Goal: Information Seeking & Learning: Learn about a topic

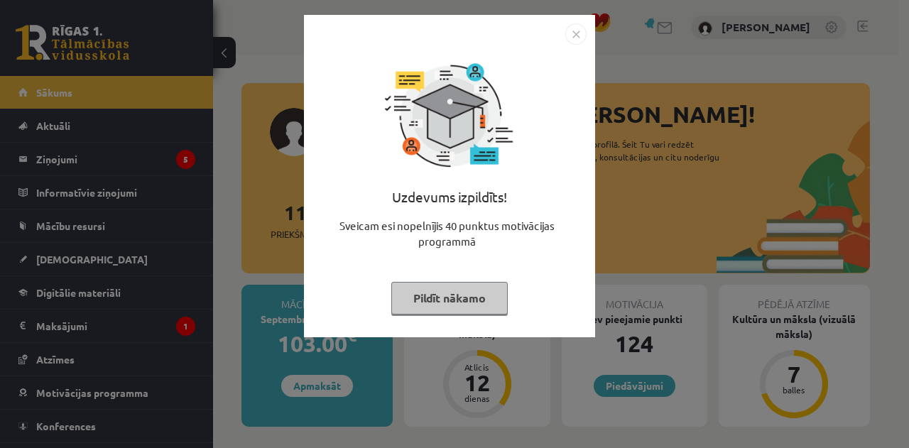
click at [580, 33] on img "Close" at bounding box center [575, 33] width 21 height 21
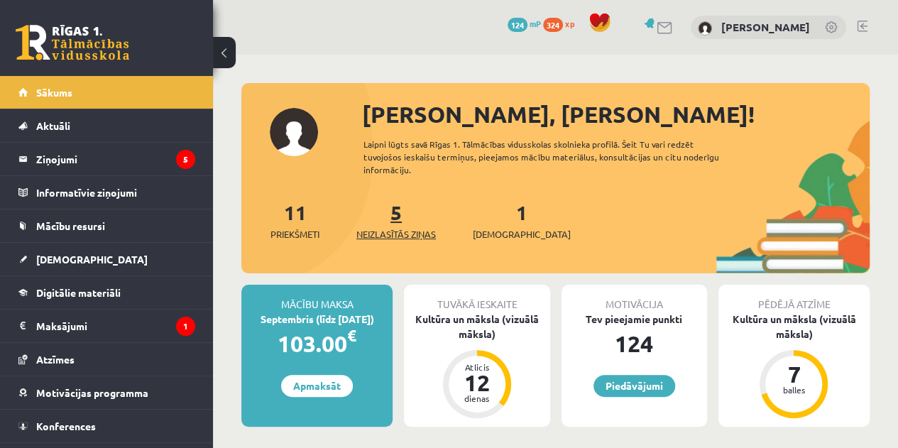
click at [401, 229] on span "Neizlasītās ziņas" at bounding box center [397, 234] width 80 height 14
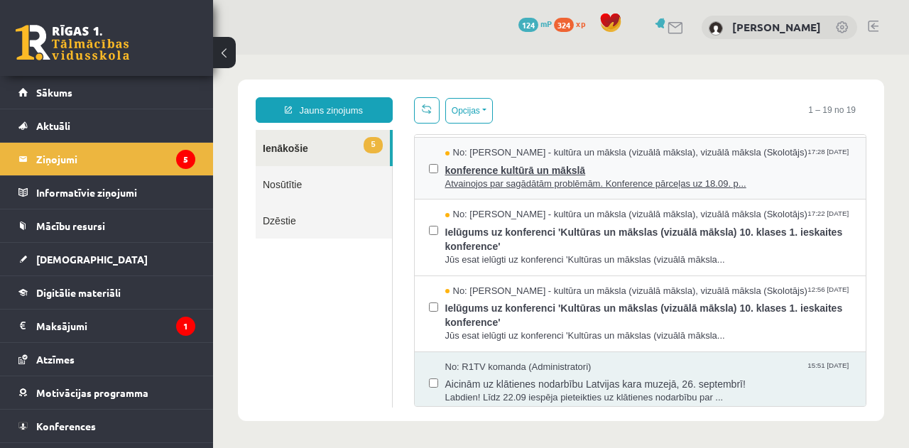
scroll to position [152, 0]
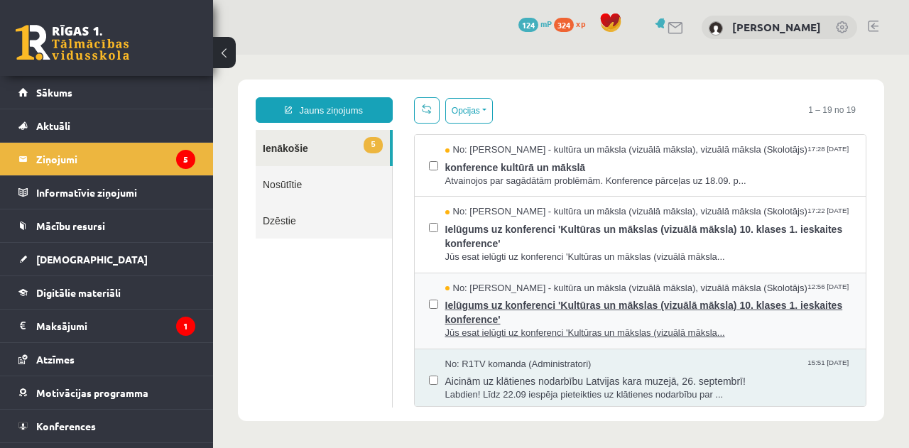
click at [727, 302] on span "Ielūgums uz konferenci 'Kultūras un mākslas (vizuālā māksla) 10. klases 1. iesk…" at bounding box center [648, 311] width 407 height 32
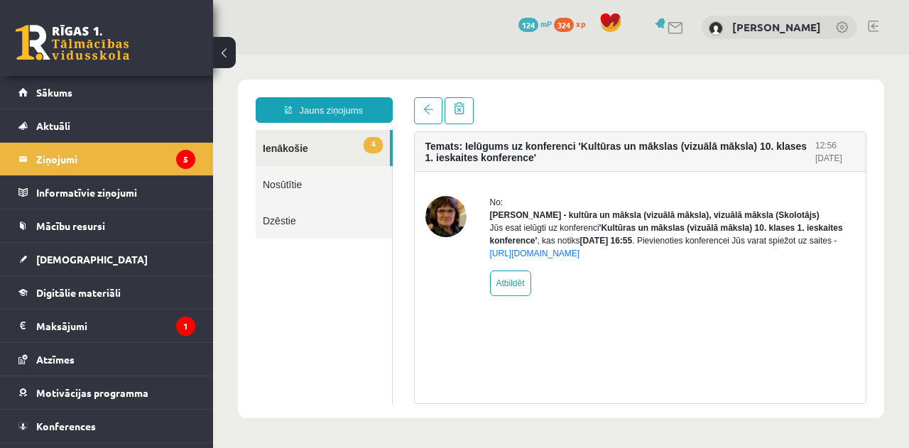
scroll to position [0, 0]
click at [433, 116] on link at bounding box center [428, 110] width 28 height 27
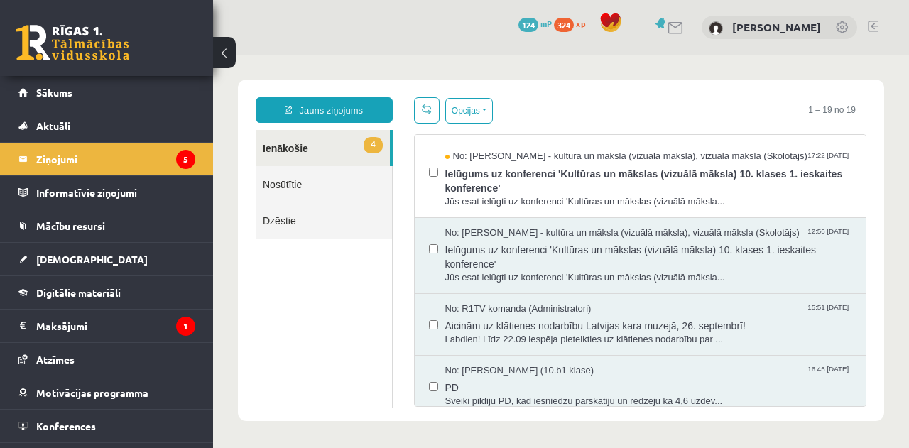
scroll to position [223, 0]
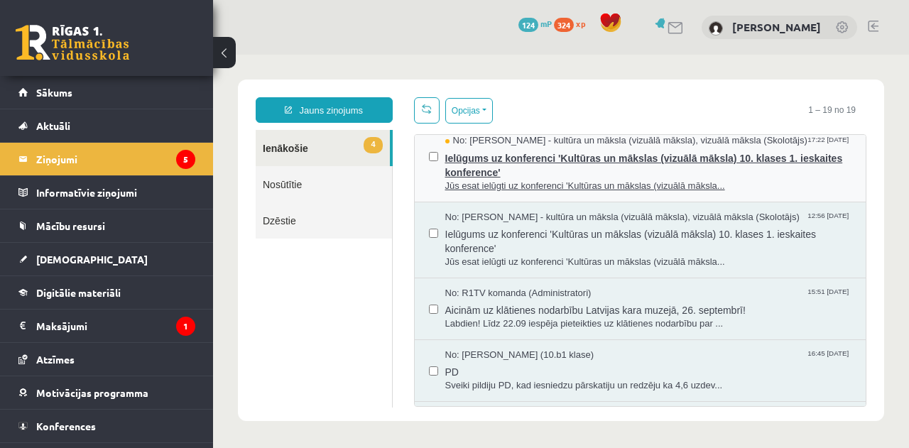
click at [706, 177] on span "Ielūgums uz konferenci 'Kultūras un mākslas (vizuālā māksla) 10. klases 1. iesk…" at bounding box center [648, 164] width 407 height 32
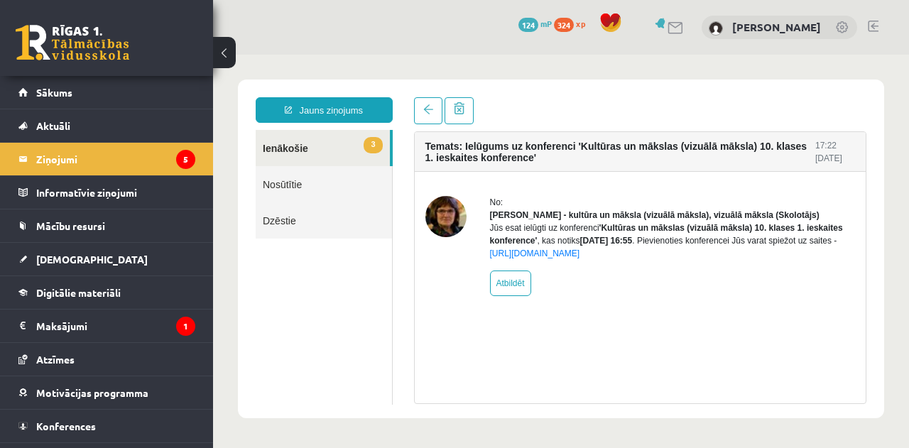
scroll to position [0, 0]
click at [434, 110] on link at bounding box center [428, 110] width 28 height 27
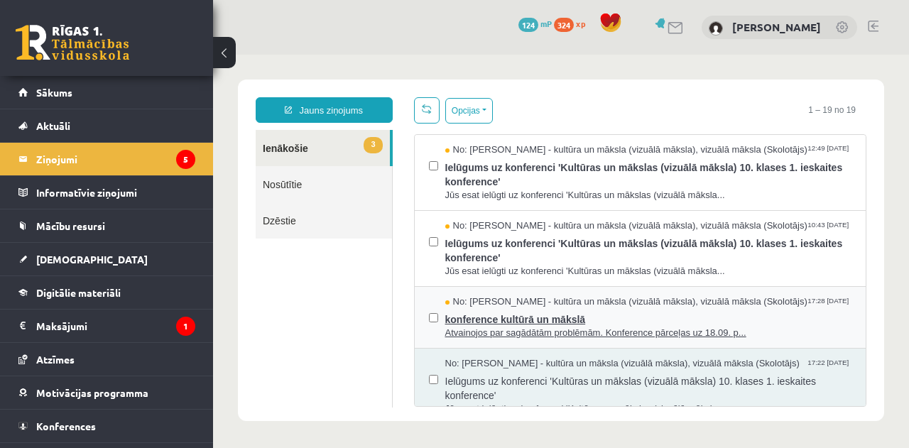
click at [619, 319] on span "konference kultūrā un mākslā" at bounding box center [648, 318] width 407 height 18
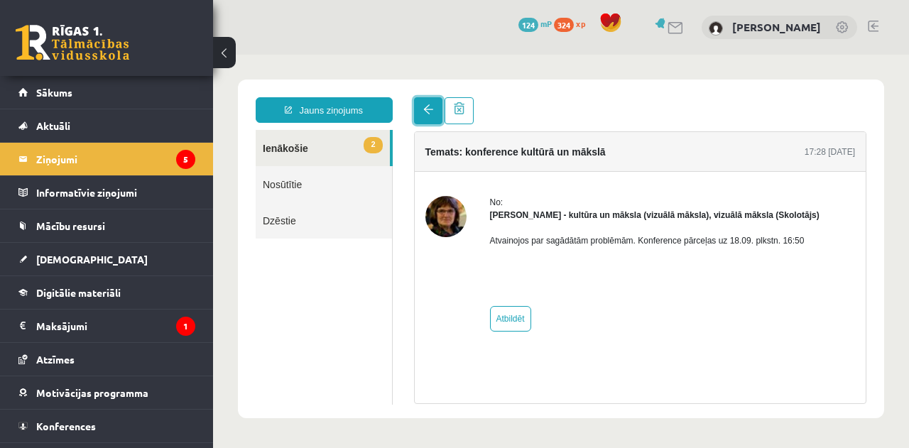
click at [417, 120] on link at bounding box center [428, 110] width 28 height 27
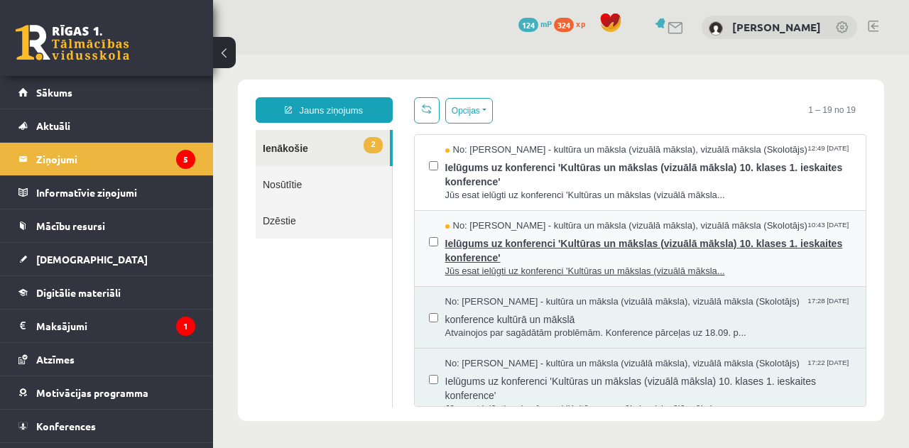
click at [562, 250] on span "Ielūgums uz konferenci 'Kultūras un mākslas (vizuālā māksla) 10. klases 1. iesk…" at bounding box center [648, 249] width 407 height 32
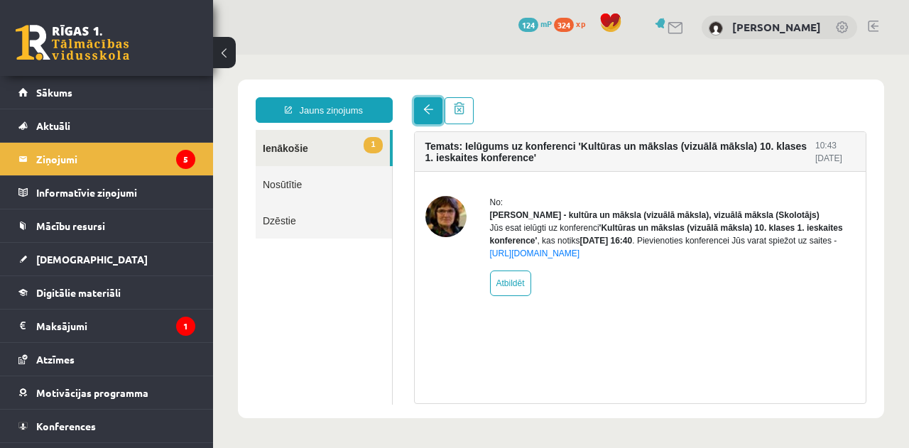
click at [430, 105] on span at bounding box center [428, 109] width 10 height 10
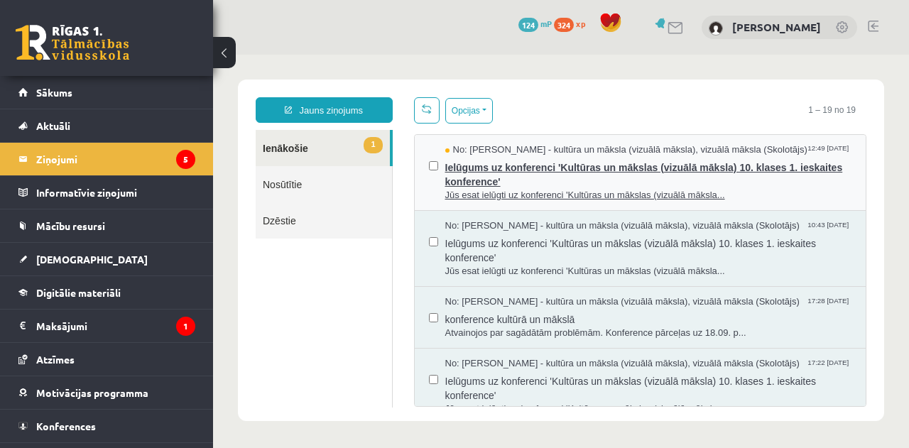
click at [598, 181] on span "Ielūgums uz konferenci 'Kultūras un mākslas (vizuālā māksla) 10. klases 1. iesk…" at bounding box center [648, 173] width 407 height 32
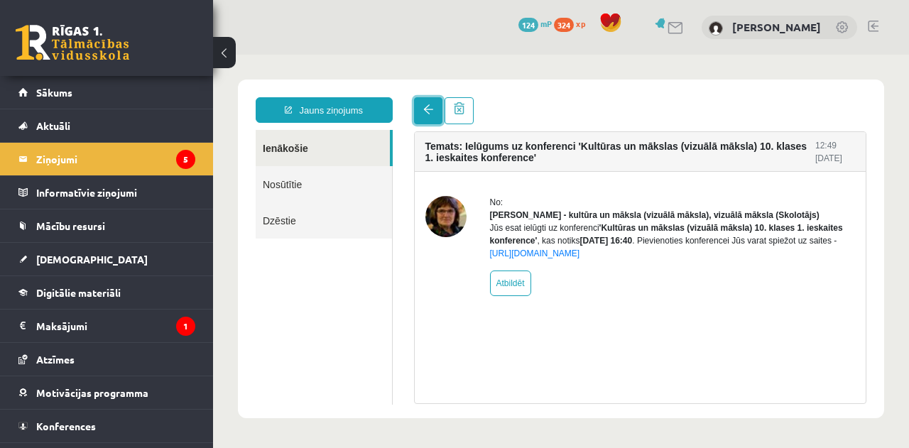
click at [428, 113] on span at bounding box center [428, 109] width 10 height 10
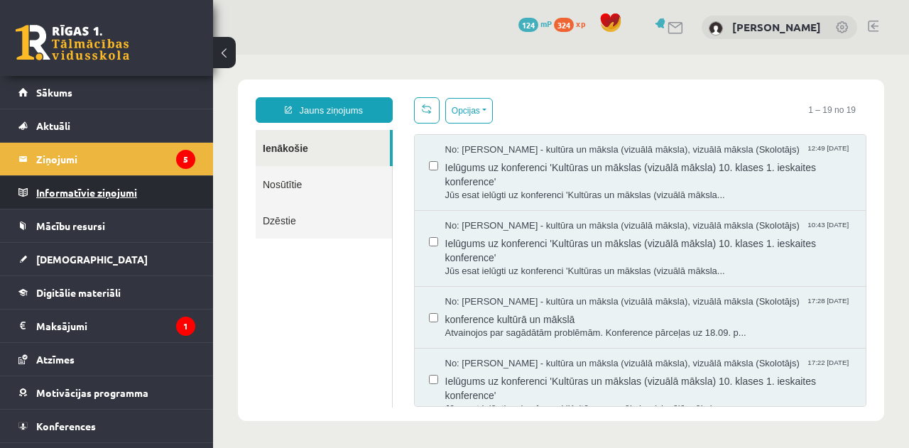
click at [90, 198] on legend "Informatīvie ziņojumi 0" at bounding box center [115, 192] width 159 height 33
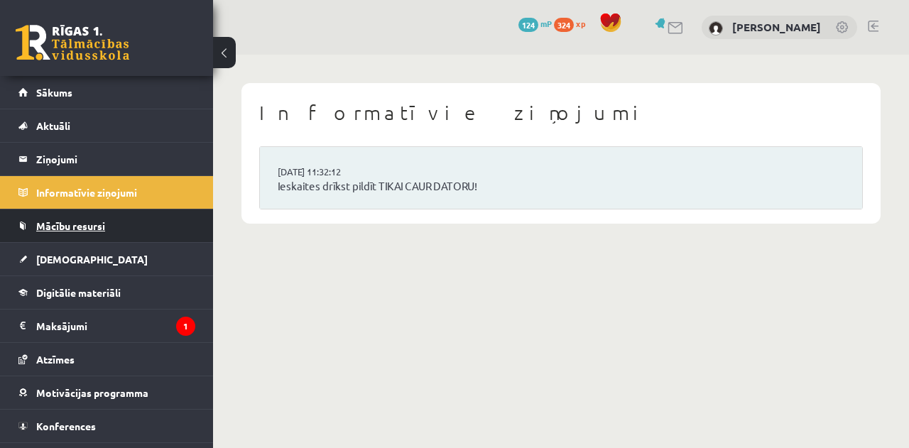
click at [101, 225] on span "Mācību resursi" at bounding box center [70, 225] width 69 height 13
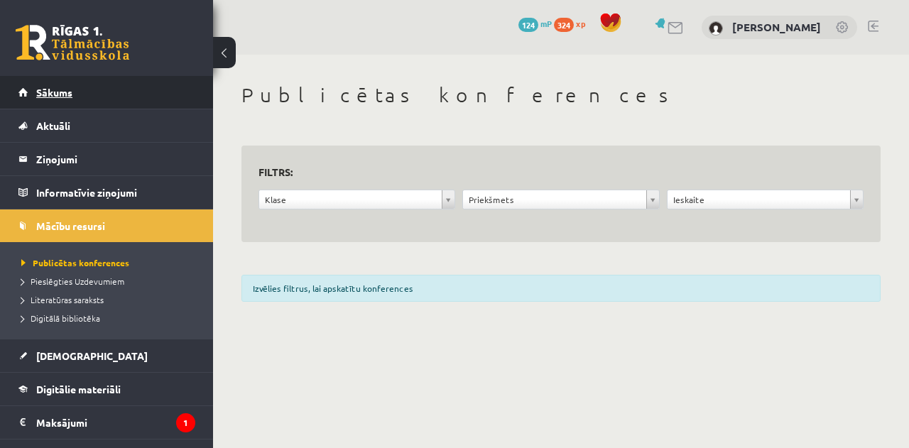
click at [74, 105] on link "Sākums" at bounding box center [106, 92] width 177 height 33
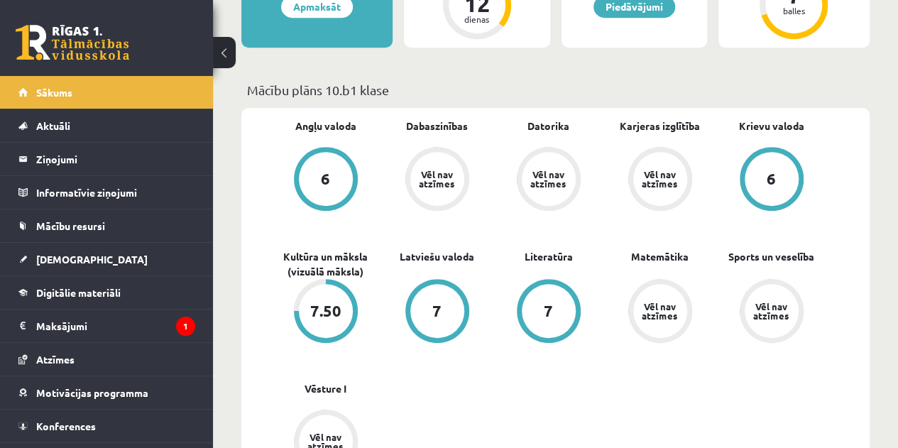
scroll to position [385, 0]
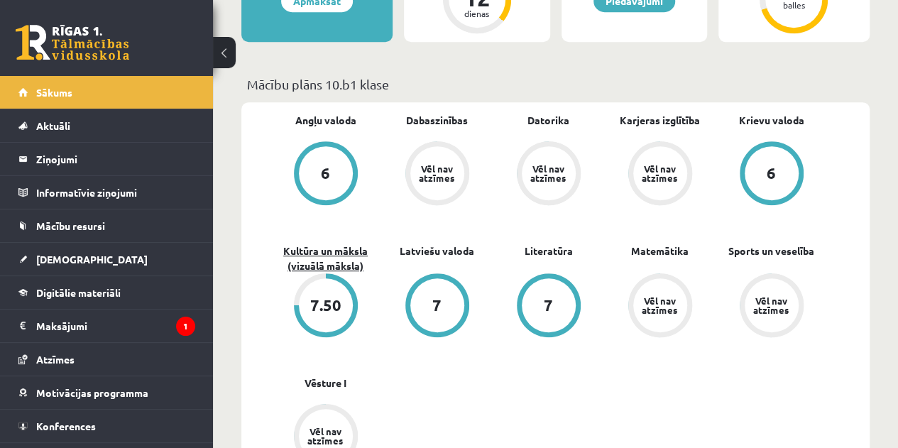
click at [369, 258] on link "Kultūra un māksla (vizuālā māksla)" at bounding box center [326, 259] width 112 height 30
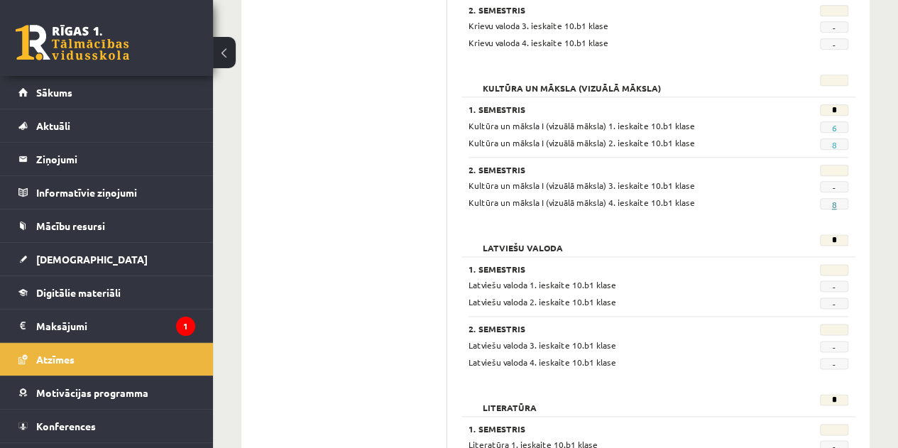
scroll to position [756, 0]
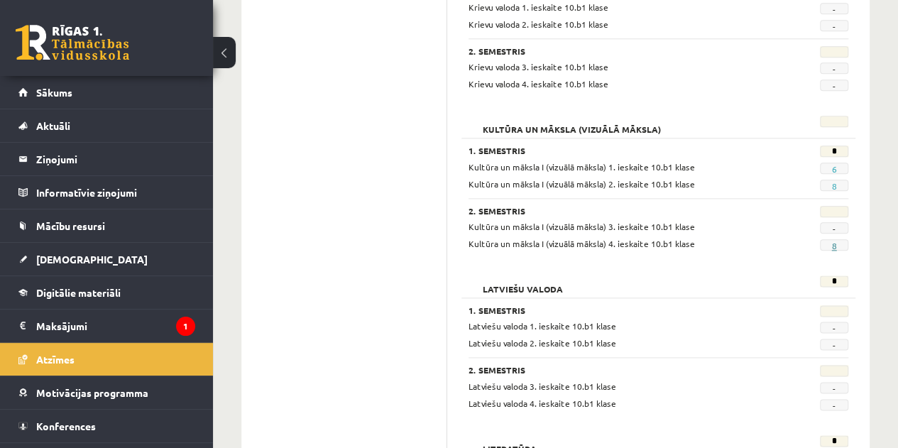
click at [834, 240] on link "8" at bounding box center [834, 245] width 5 height 11
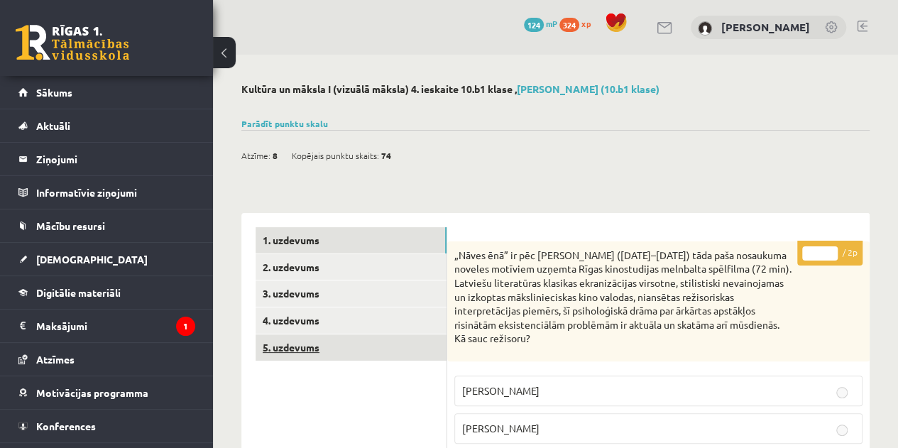
click at [300, 350] on link "5. uzdevums" at bounding box center [351, 348] width 191 height 26
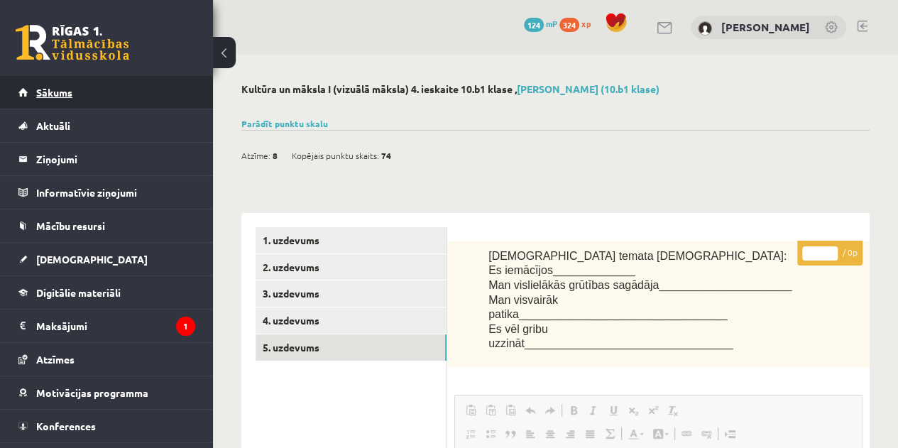
click at [63, 94] on span "Sākums" at bounding box center [54, 92] width 36 height 13
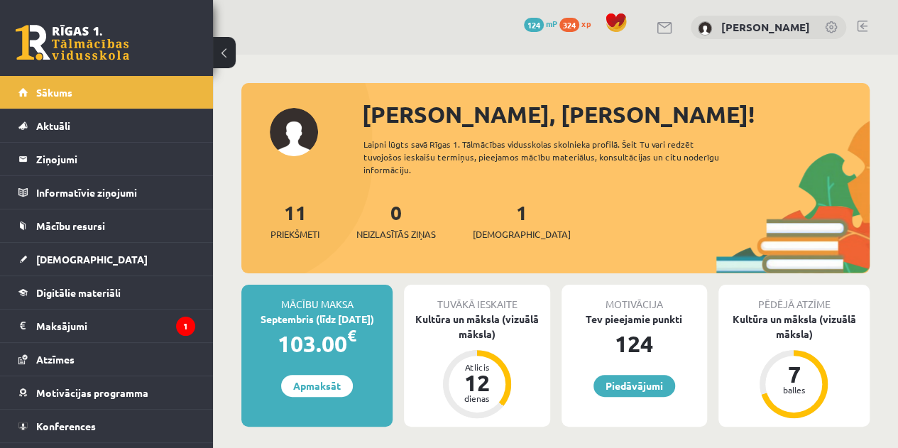
click at [580, 23] on span "324" at bounding box center [570, 25] width 20 height 14
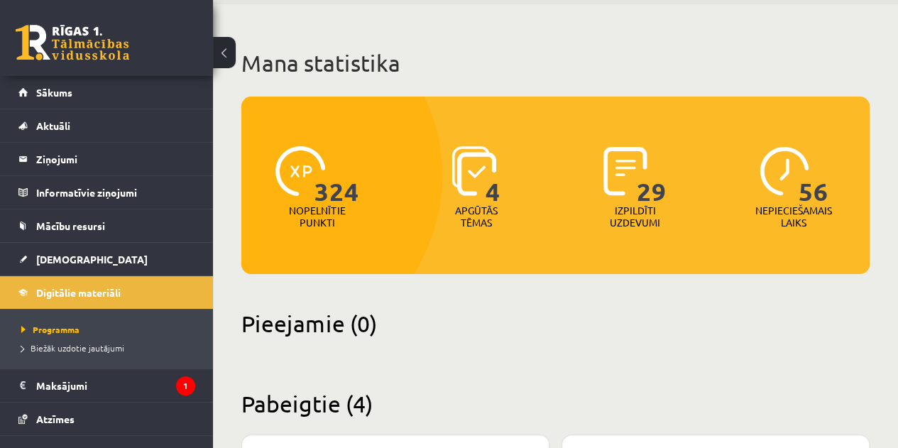
scroll to position [50, 0]
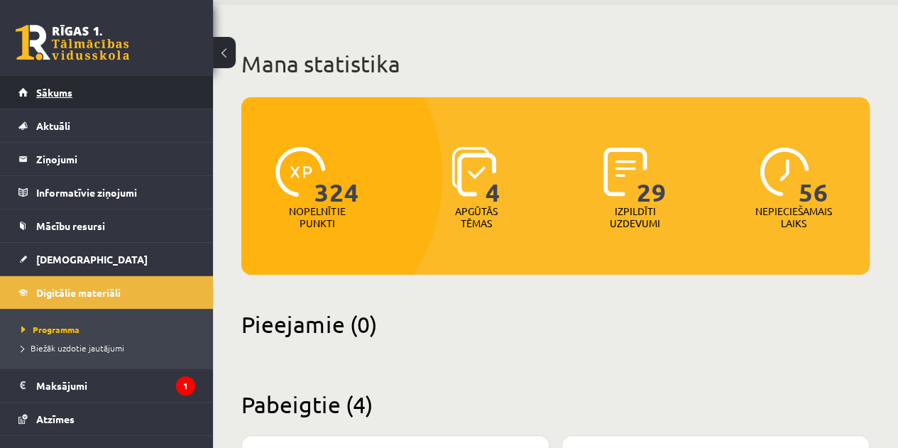
click at [102, 92] on link "Sākums" at bounding box center [106, 92] width 177 height 33
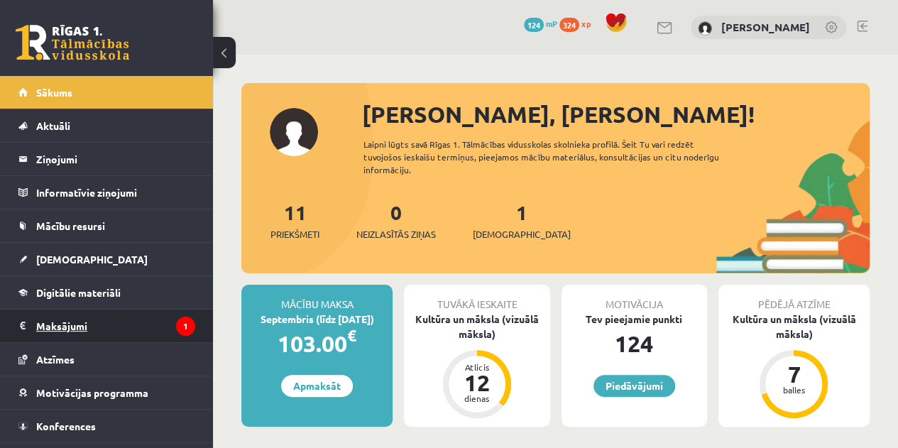
click at [129, 321] on legend "Maksājumi 1" at bounding box center [115, 326] width 159 height 33
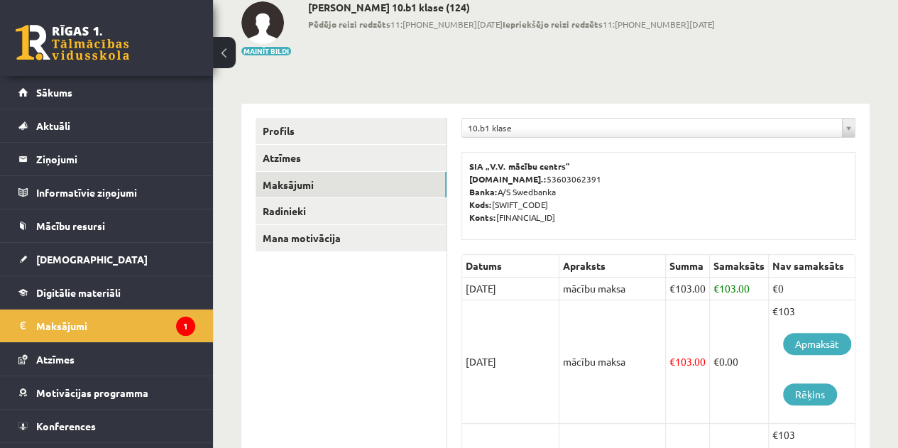
scroll to position [82, 0]
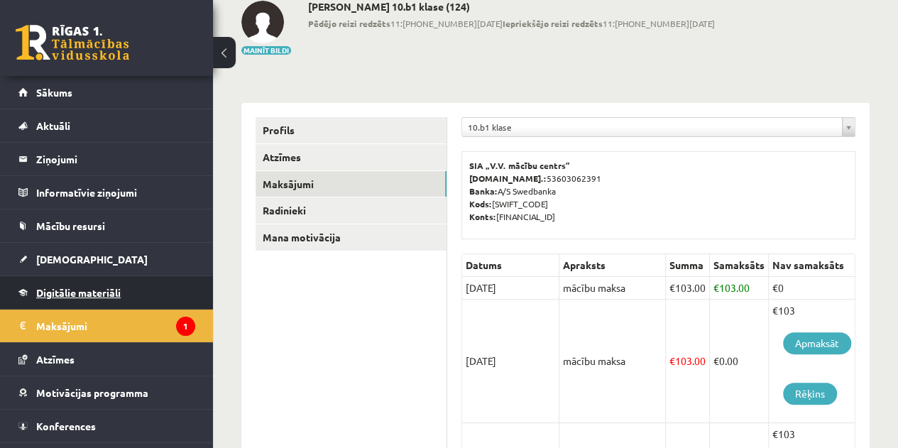
click at [87, 288] on span "Digitālie materiāli" at bounding box center [78, 292] width 85 height 13
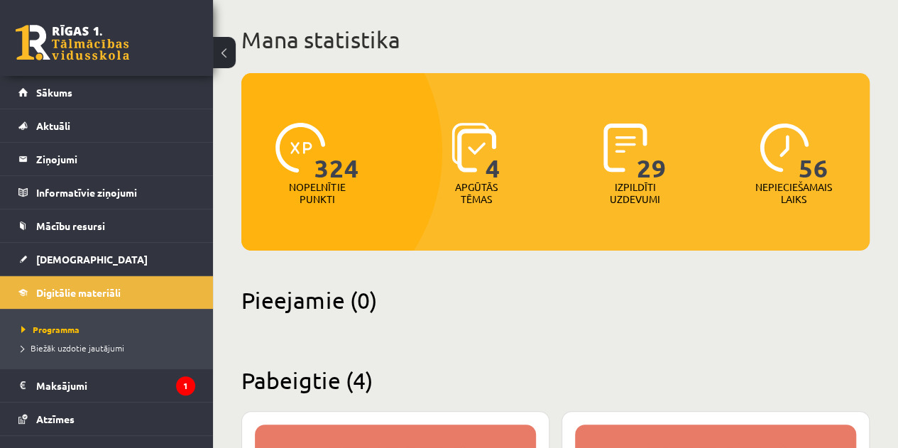
scroll to position [72, 0]
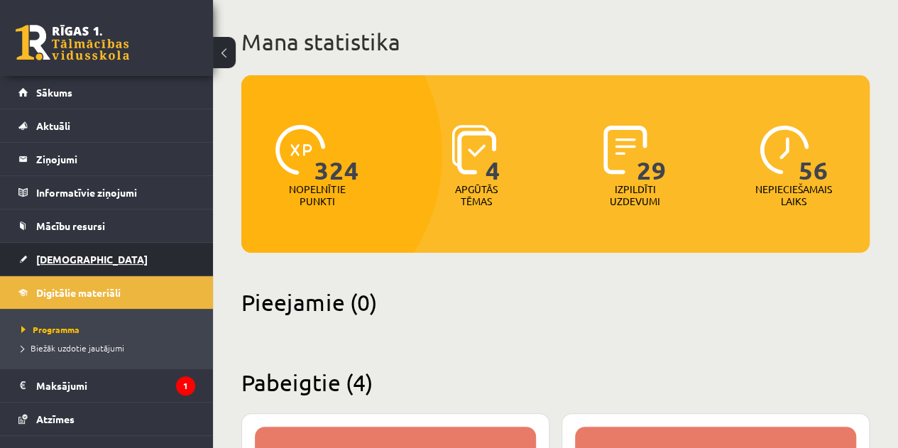
click at [82, 243] on link "[DEMOGRAPHIC_DATA]" at bounding box center [106, 259] width 177 height 33
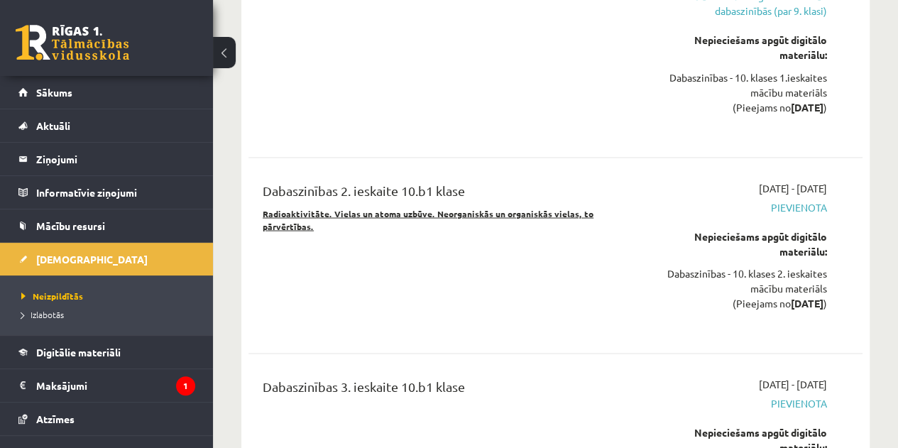
scroll to position [6840, 0]
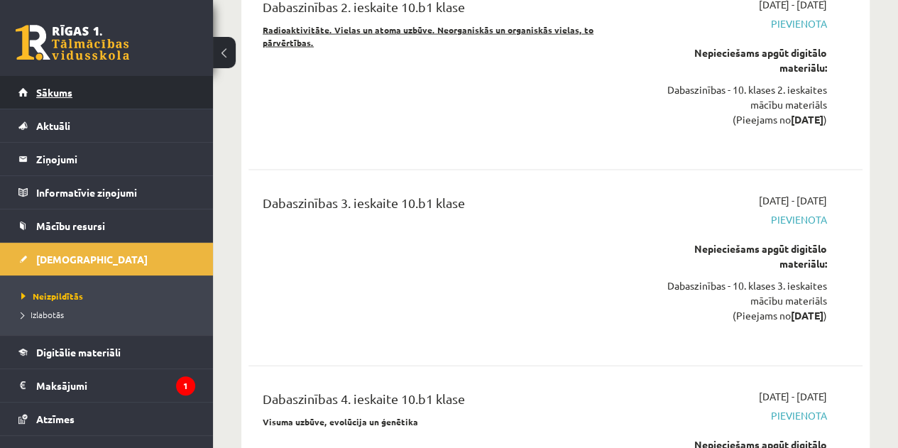
click at [80, 106] on link "Sākums" at bounding box center [106, 92] width 177 height 33
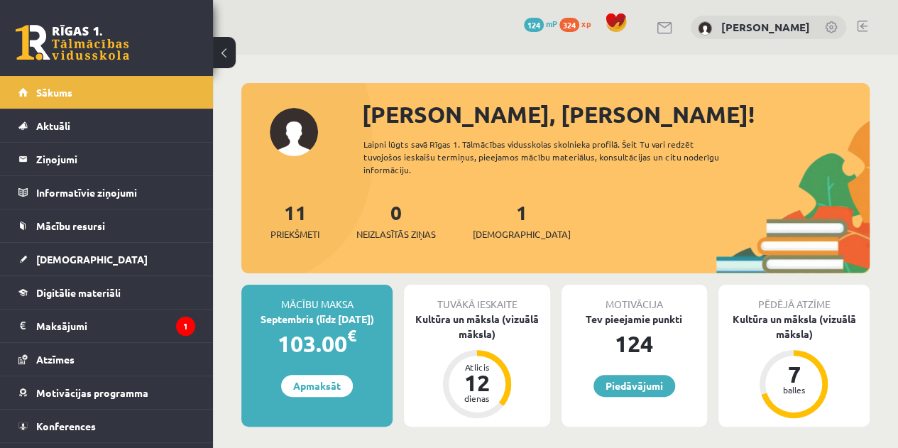
click at [627, 22] on span at bounding box center [616, 22] width 21 height 21
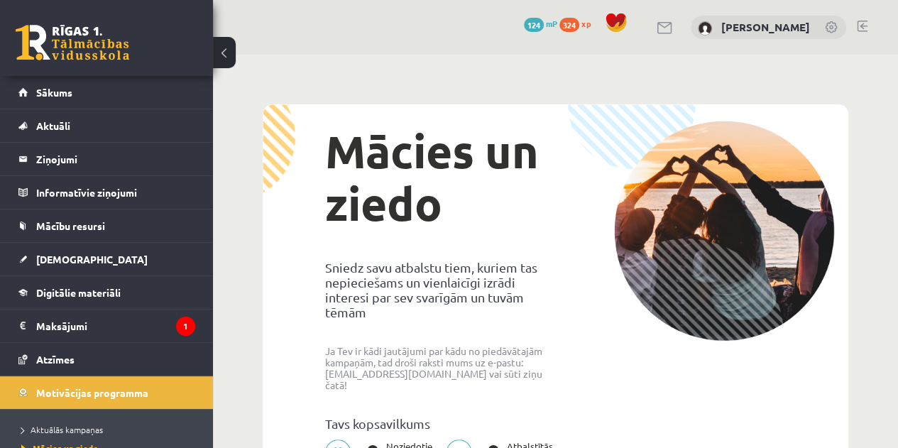
click at [591, 26] on span "xp" at bounding box center [586, 23] width 9 height 11
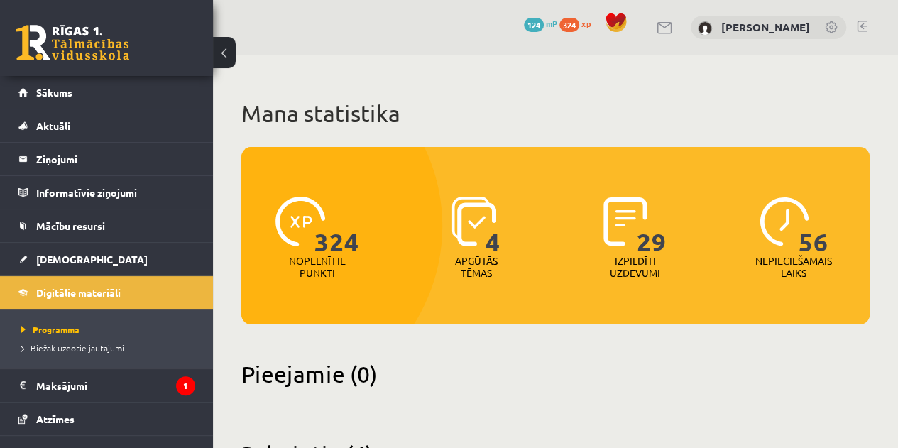
click at [544, 31] on span "124" at bounding box center [534, 25] width 20 height 14
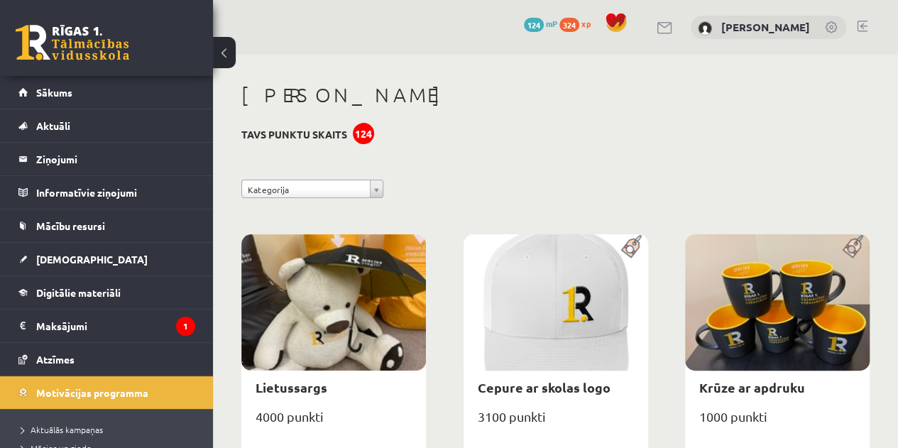
click at [384, 194] on div "**********" at bounding box center [556, 193] width 650 height 26
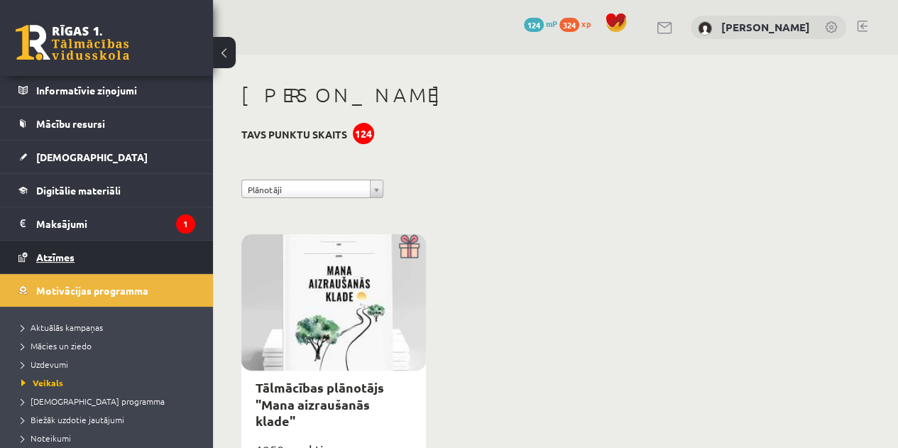
click at [77, 249] on link "Atzīmes" at bounding box center [106, 257] width 177 height 33
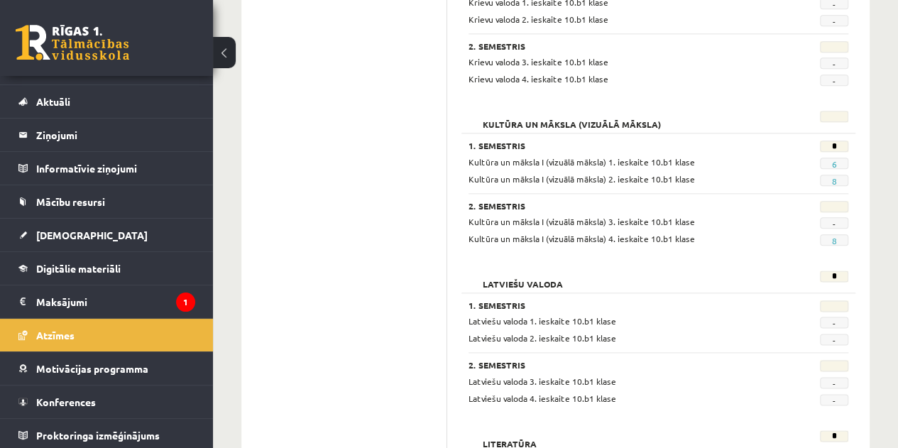
scroll to position [776, 0]
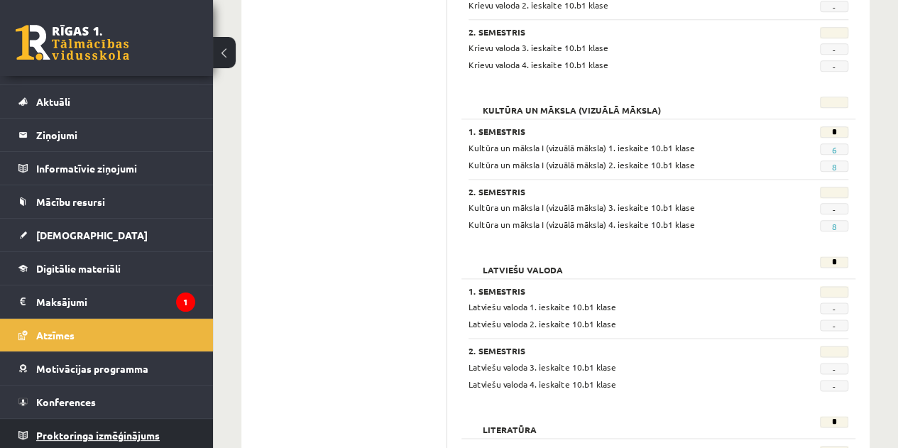
click at [122, 430] on span "Proktoringa izmēģinājums" at bounding box center [98, 435] width 124 height 13
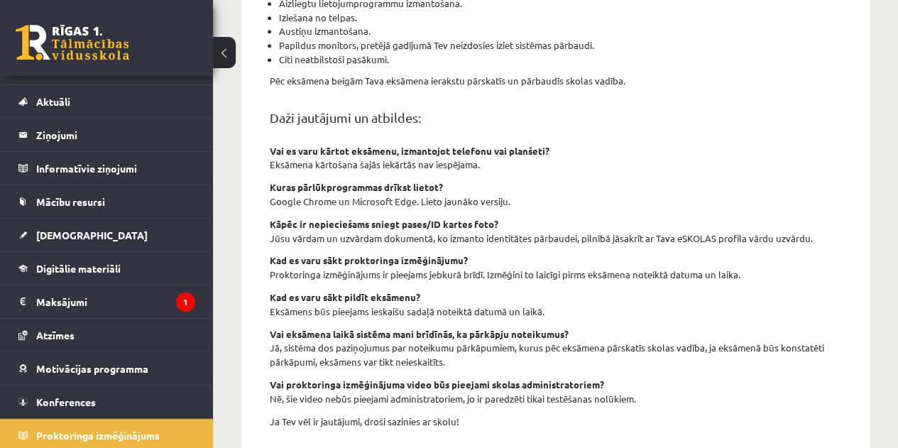
scroll to position [602, 0]
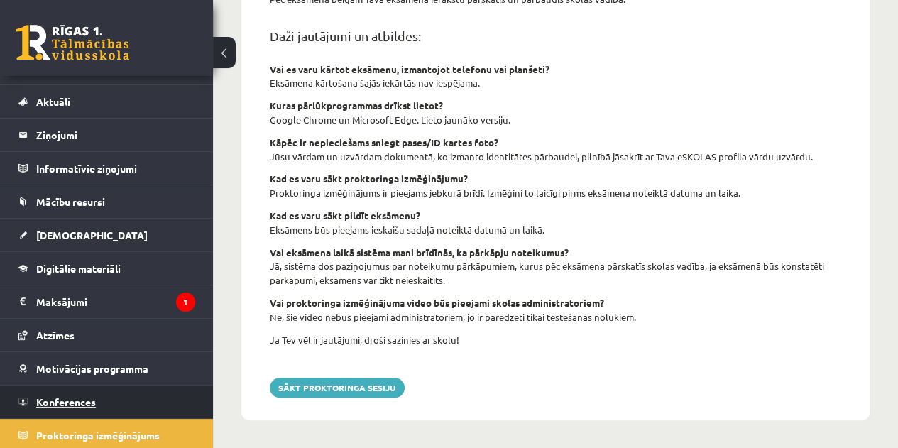
click at [104, 395] on link "Konferences" at bounding box center [106, 402] width 177 height 33
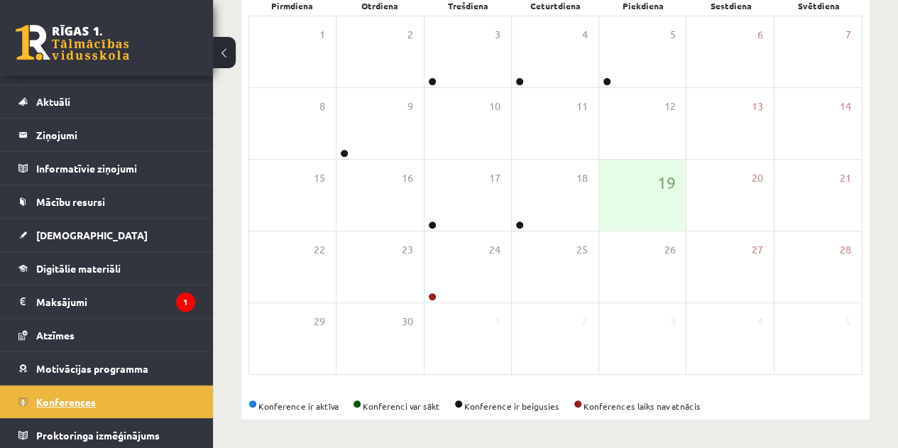
scroll to position [229, 0]
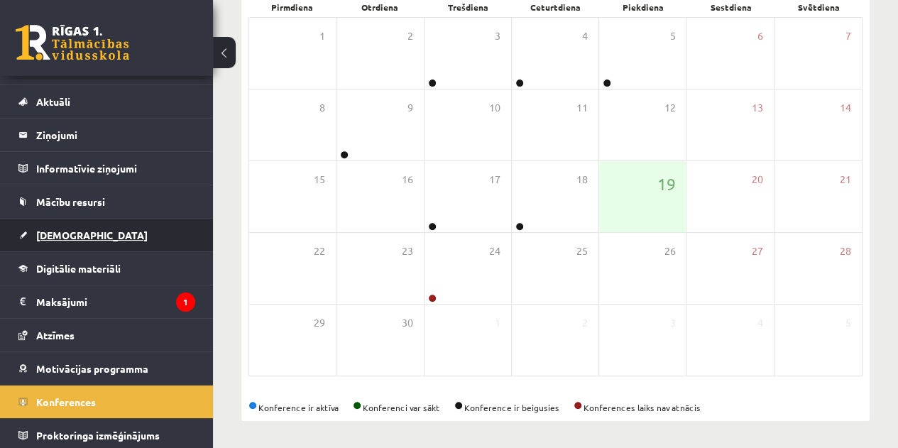
click at [89, 234] on link "[DEMOGRAPHIC_DATA]" at bounding box center [106, 235] width 177 height 33
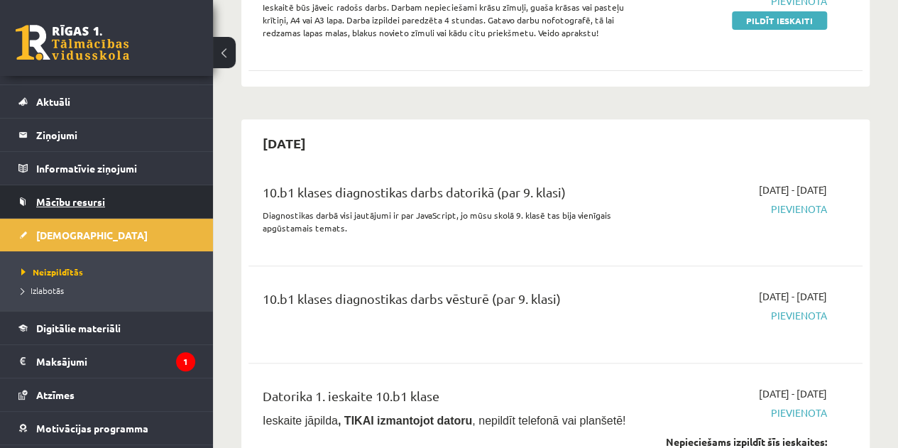
click at [119, 197] on link "Mācību resursi" at bounding box center [106, 201] width 177 height 33
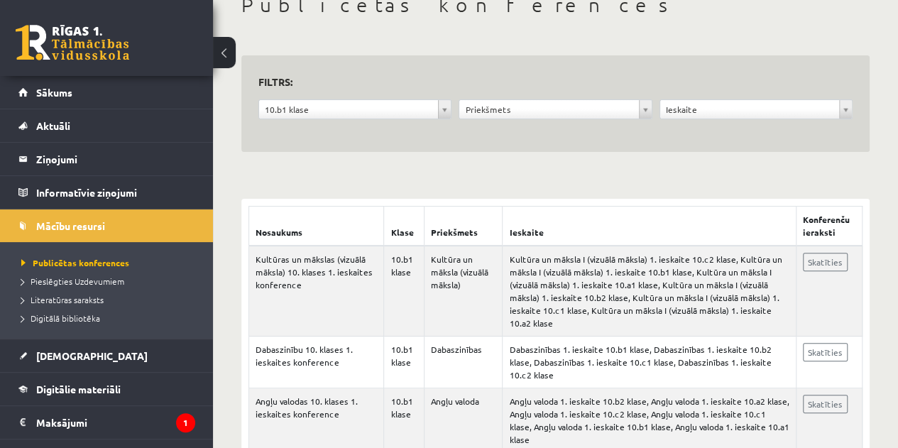
scroll to position [91, 0]
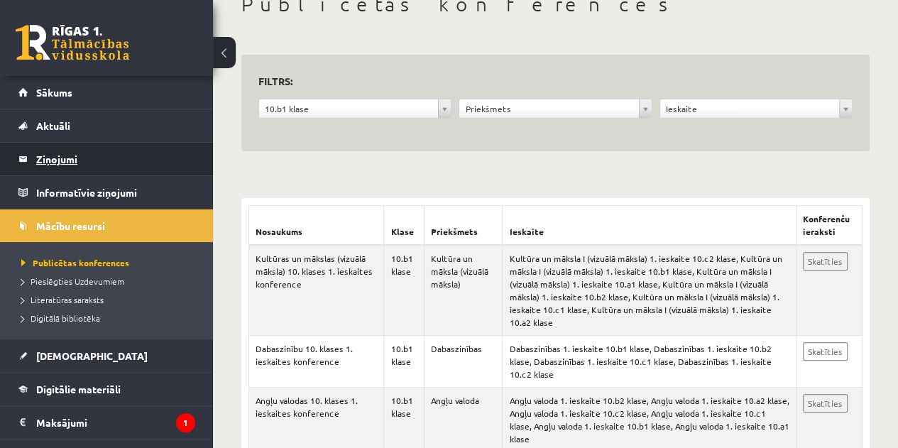
click at [105, 148] on legend "Ziņojumi 0" at bounding box center [115, 159] width 159 height 33
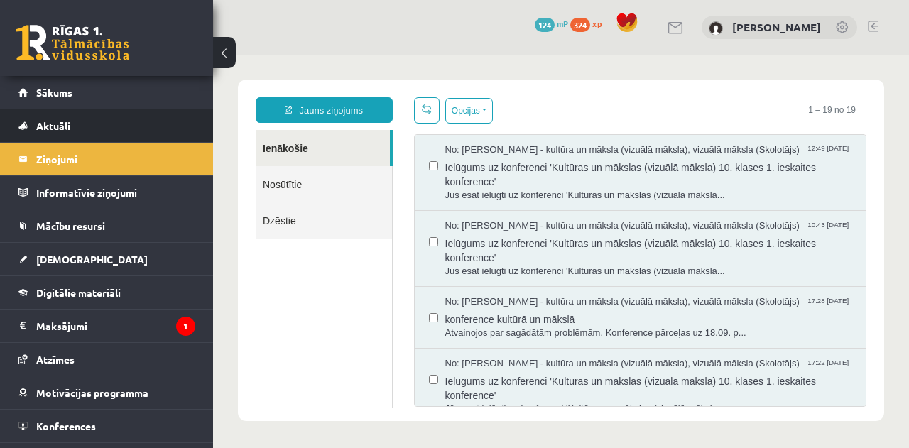
click at [97, 116] on link "Aktuāli" at bounding box center [106, 125] width 177 height 33
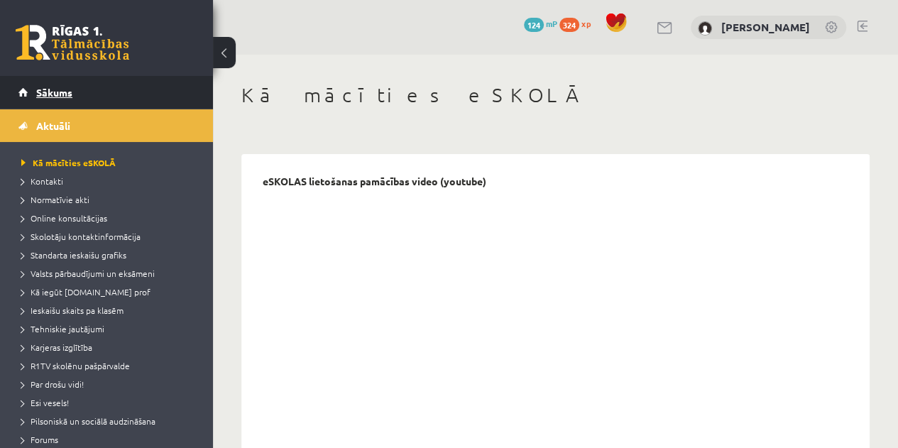
click at [65, 97] on span "Sākums" at bounding box center [54, 92] width 36 height 13
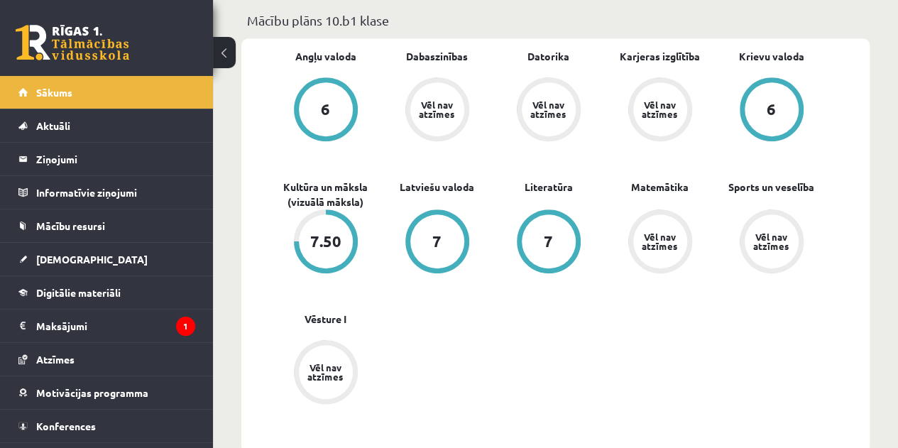
scroll to position [452, 0]
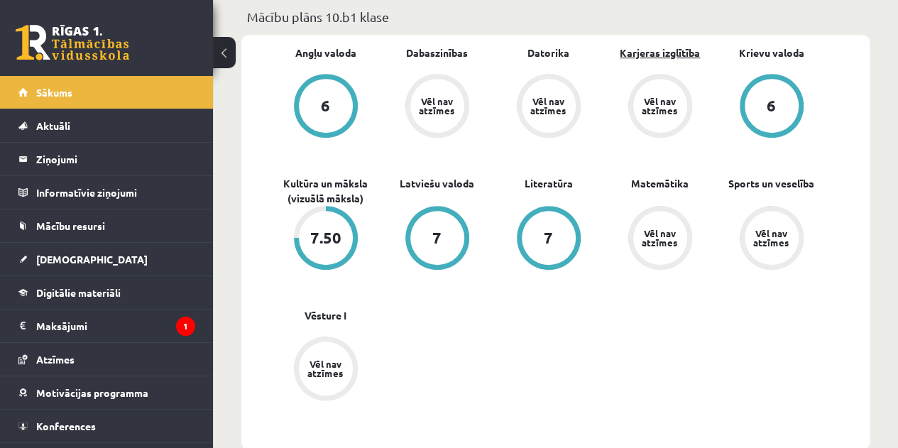
click at [659, 54] on link "Karjeras izglītība" at bounding box center [660, 52] width 80 height 15
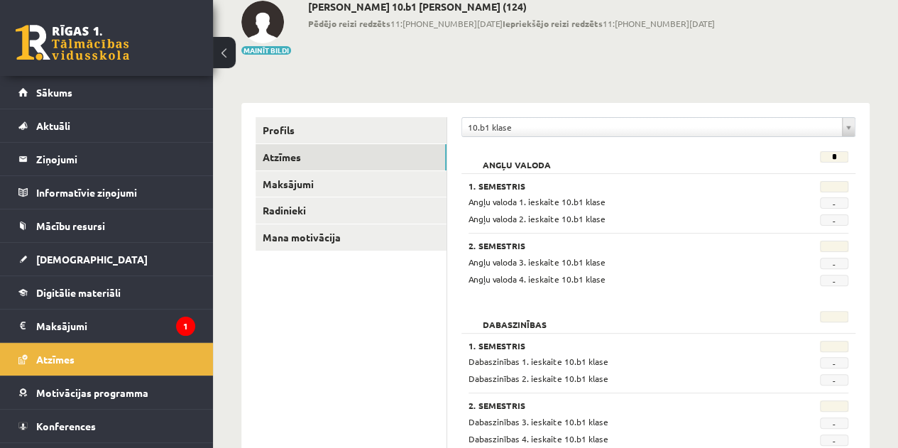
scroll to position [82, 0]
click at [310, 128] on link "Profils" at bounding box center [351, 131] width 191 height 26
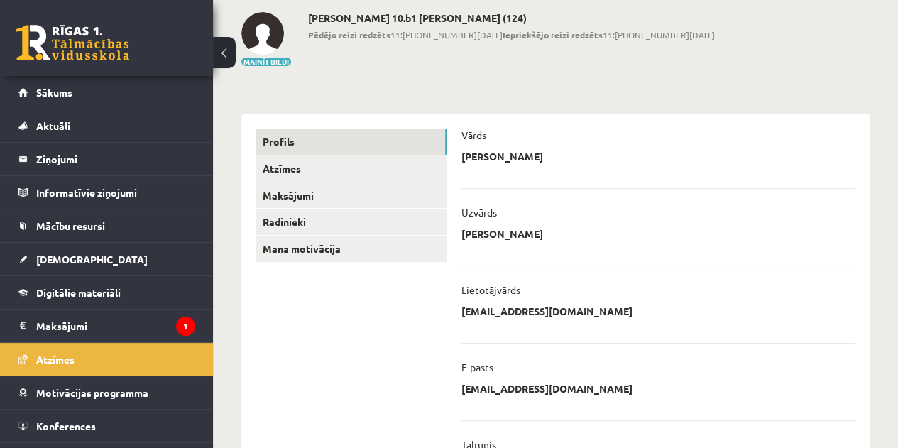
scroll to position [64, 0]
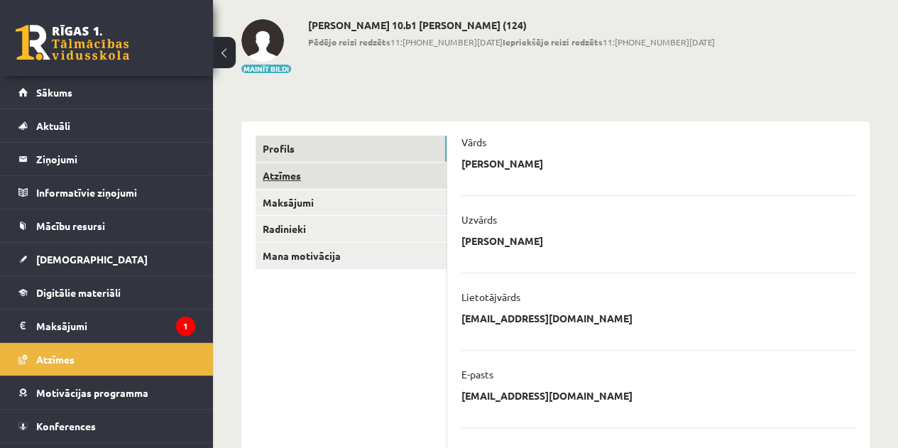
click at [313, 173] on link "Atzīmes" at bounding box center [351, 176] width 191 height 26
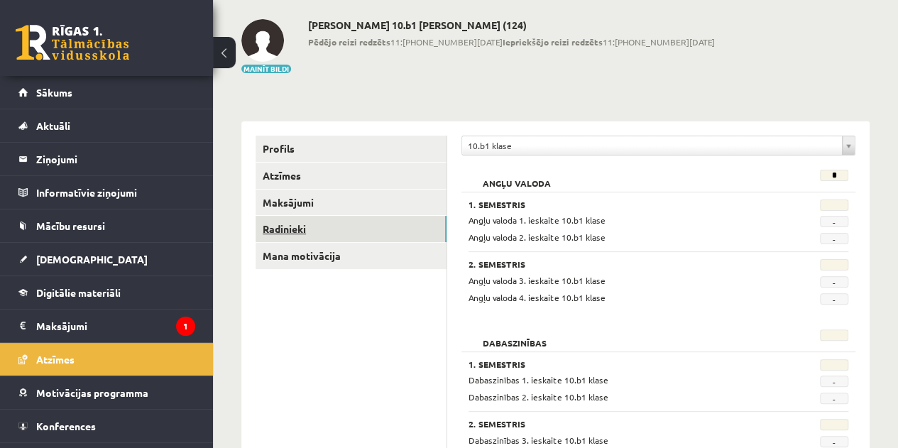
click at [308, 220] on link "Radinieki" at bounding box center [351, 229] width 191 height 26
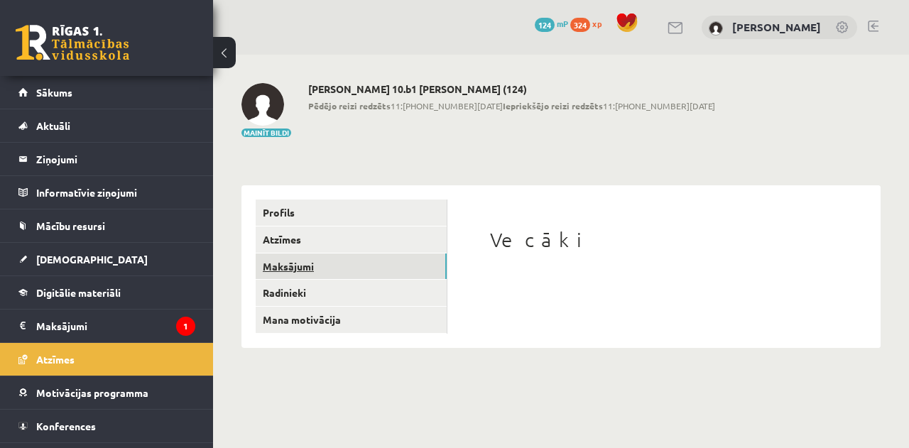
click at [320, 271] on link "Maksājumi" at bounding box center [351, 267] width 191 height 26
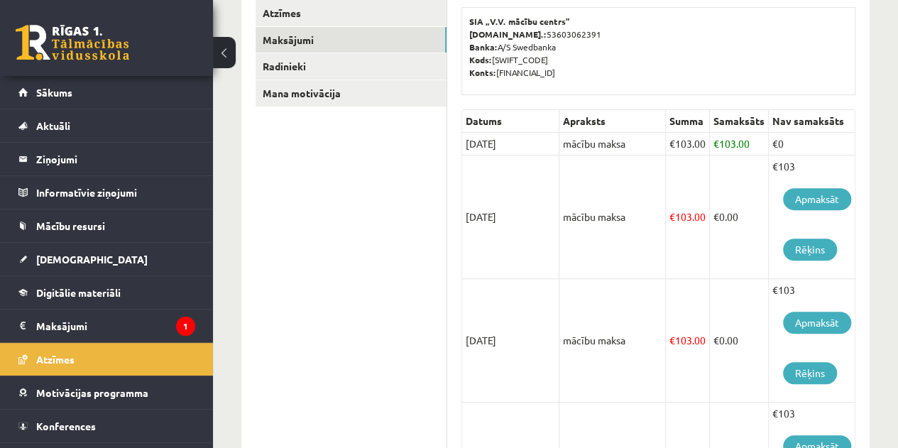
scroll to position [224, 0]
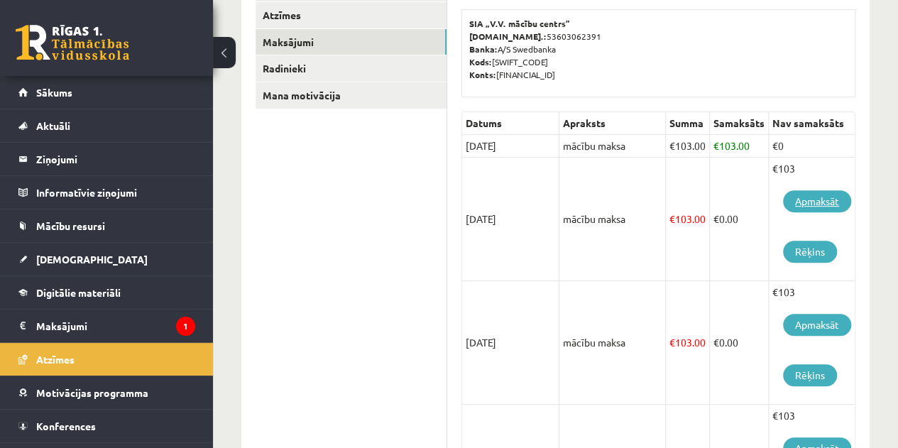
click at [825, 200] on link "Apmaksāt" at bounding box center [817, 201] width 68 height 22
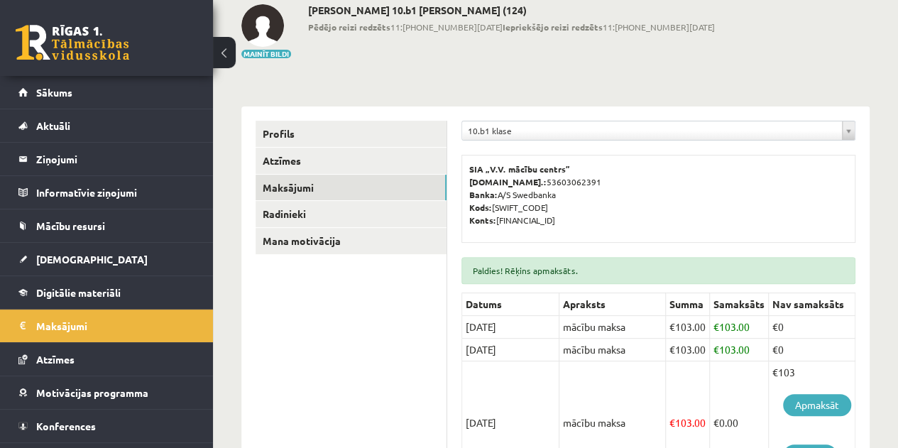
scroll to position [134, 0]
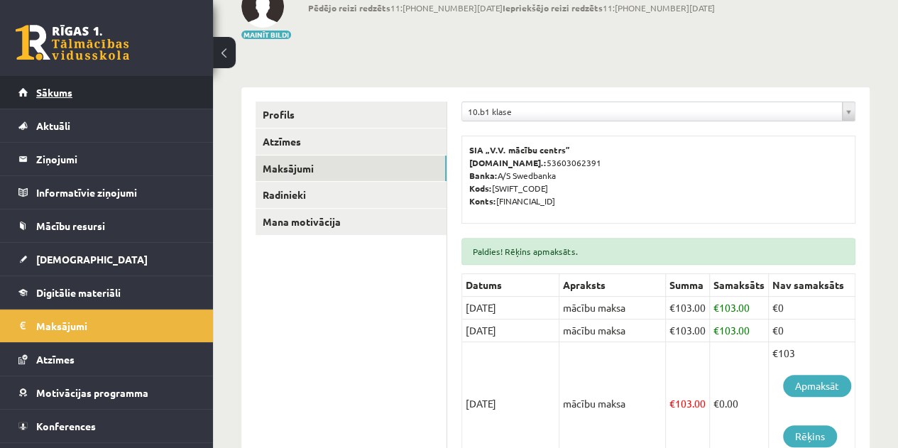
click at [55, 98] on link "Sākums" at bounding box center [106, 92] width 177 height 33
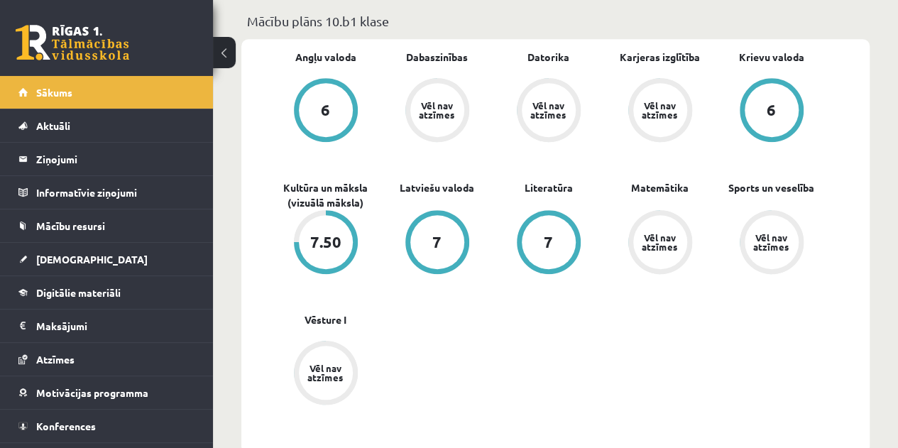
scroll to position [452, 0]
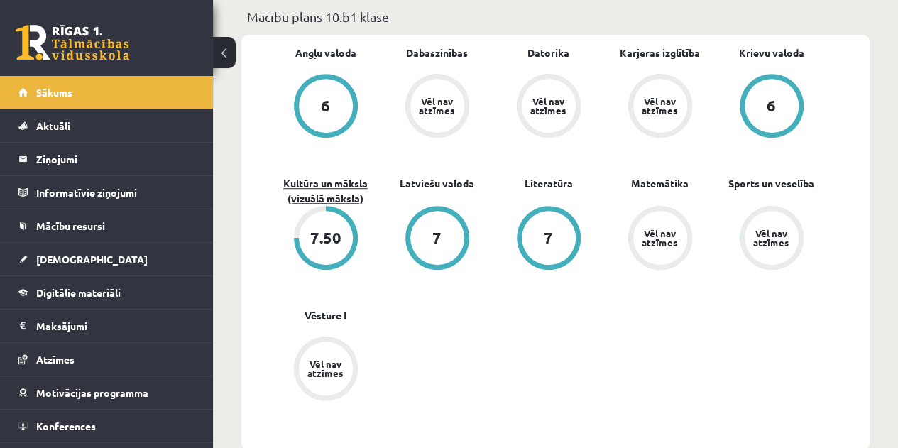
click at [339, 181] on link "Kultūra un māksla (vizuālā māksla)" at bounding box center [326, 191] width 112 height 30
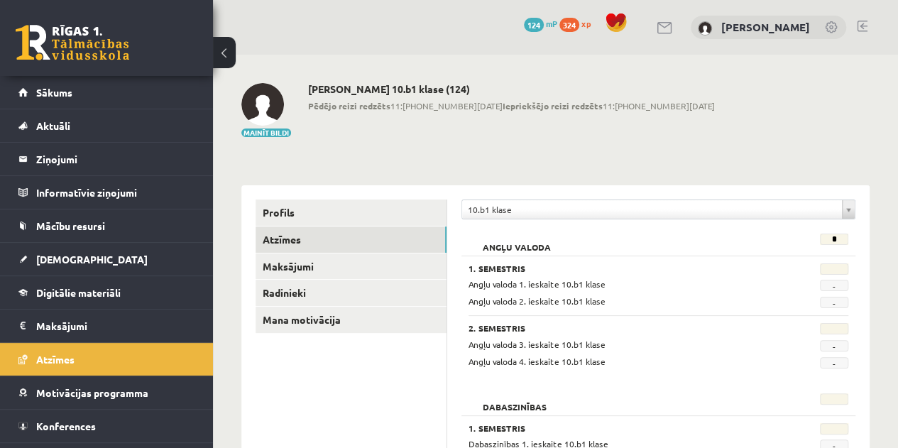
click at [65, 50] on link at bounding box center [73, 43] width 114 height 36
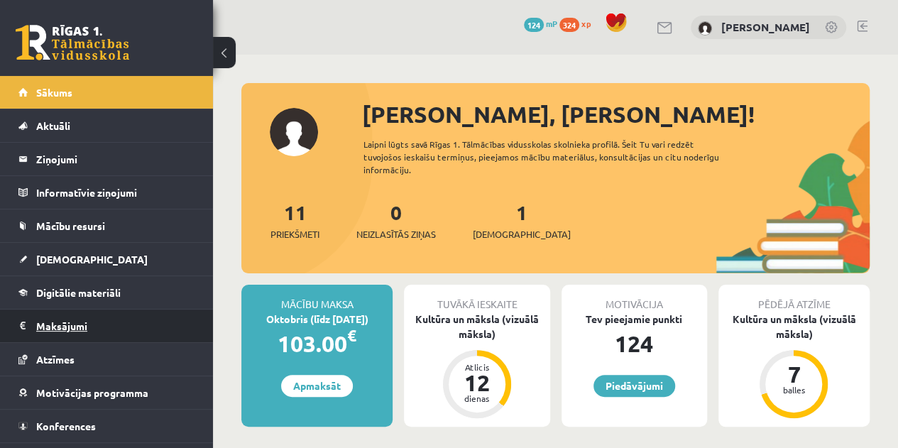
click at [111, 323] on legend "Maksājumi 0" at bounding box center [115, 326] width 159 height 33
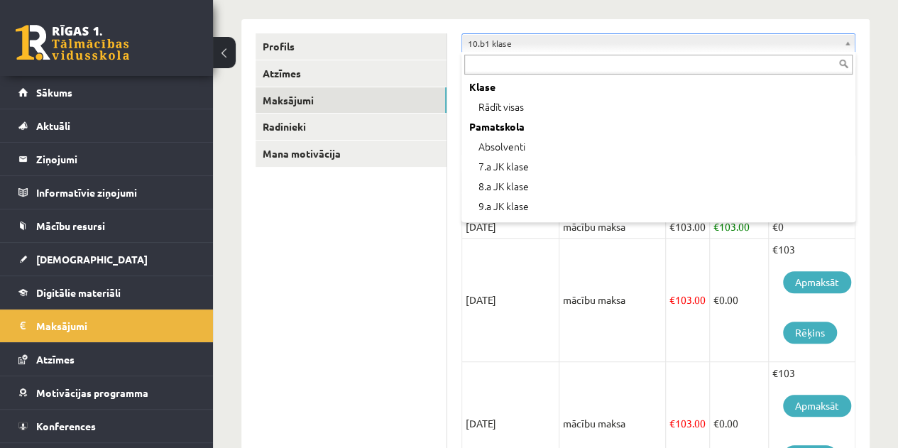
scroll to position [136, 0]
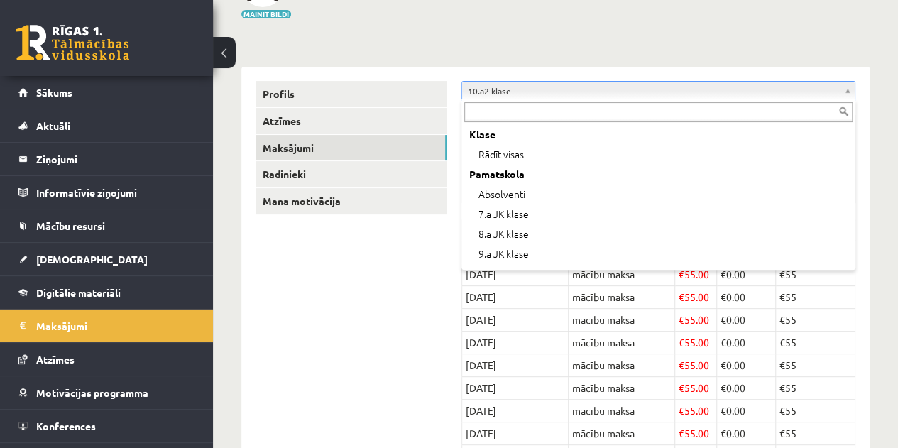
scroll to position [116, 0]
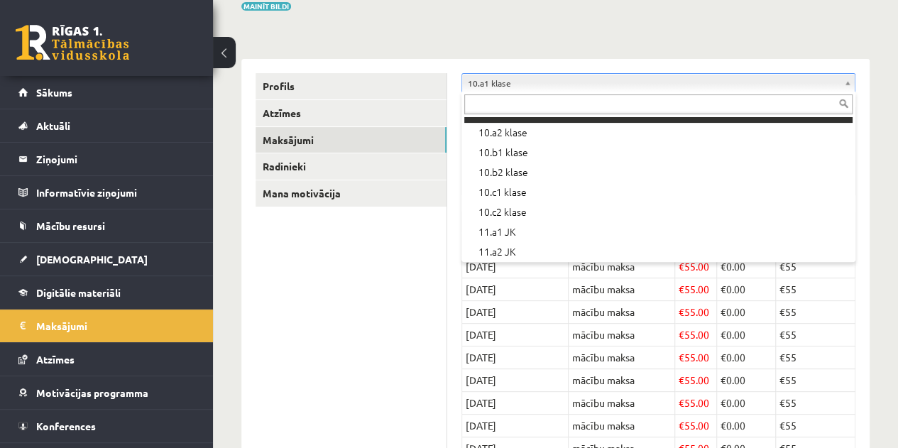
scroll to position [256, 0]
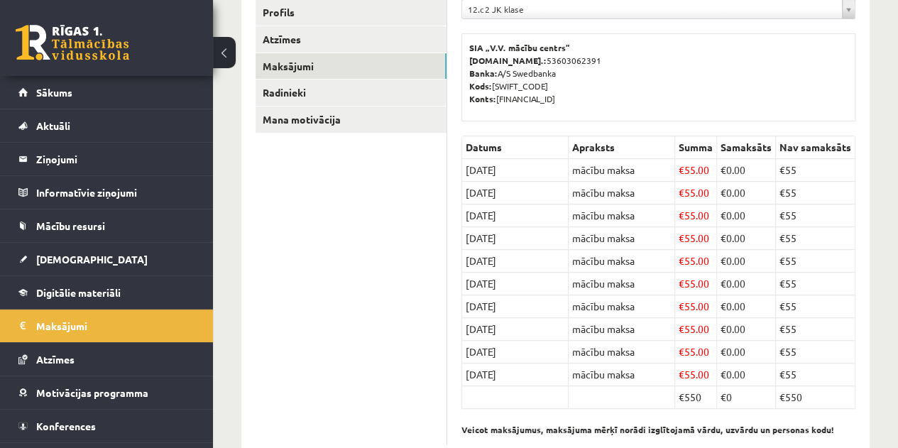
scroll to position [67, 0]
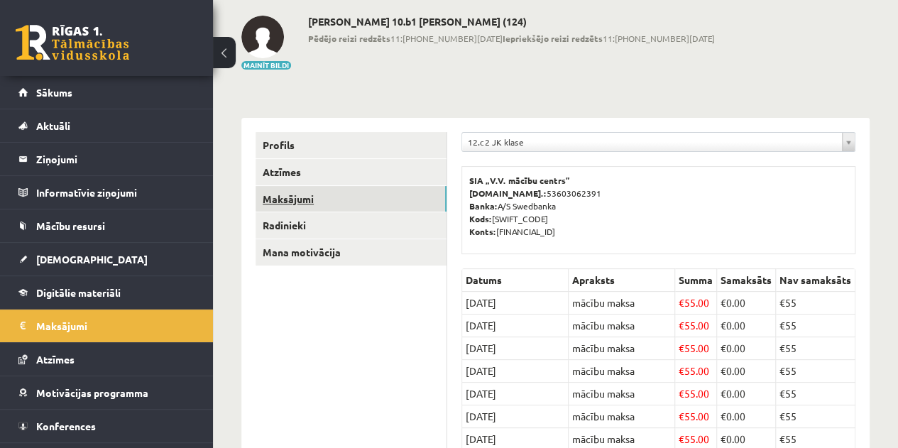
click at [321, 203] on link "Maksājumi" at bounding box center [351, 199] width 191 height 26
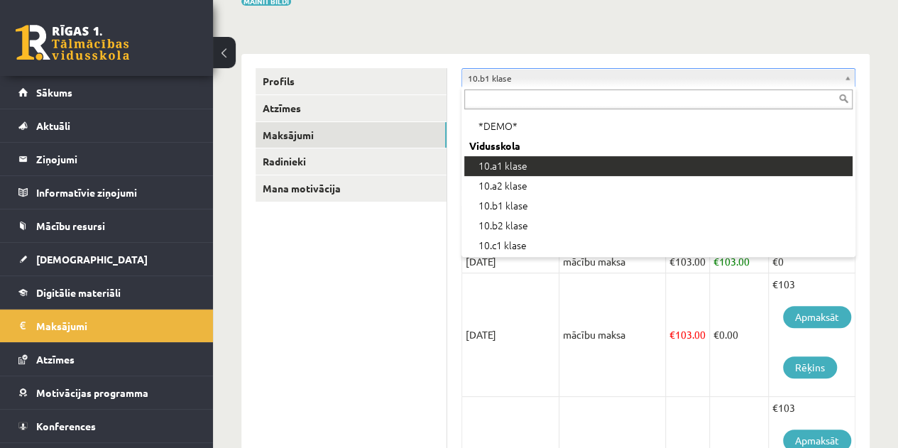
scroll to position [198, 0]
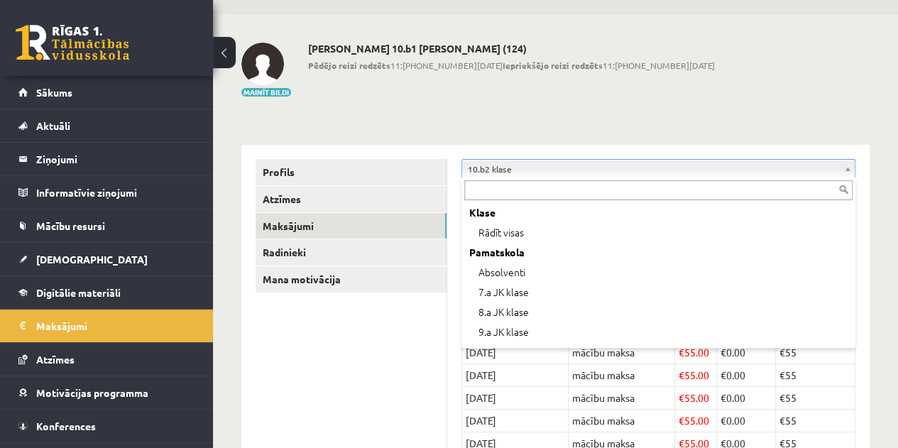
scroll to position [156, 0]
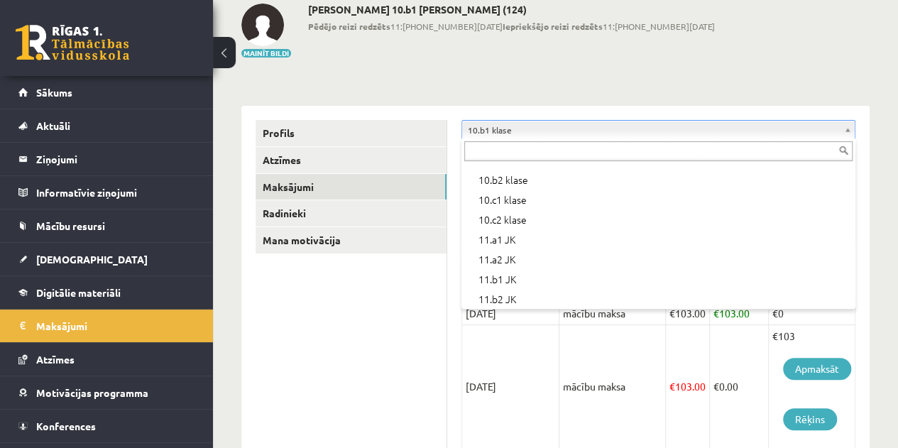
scroll to position [273, 0]
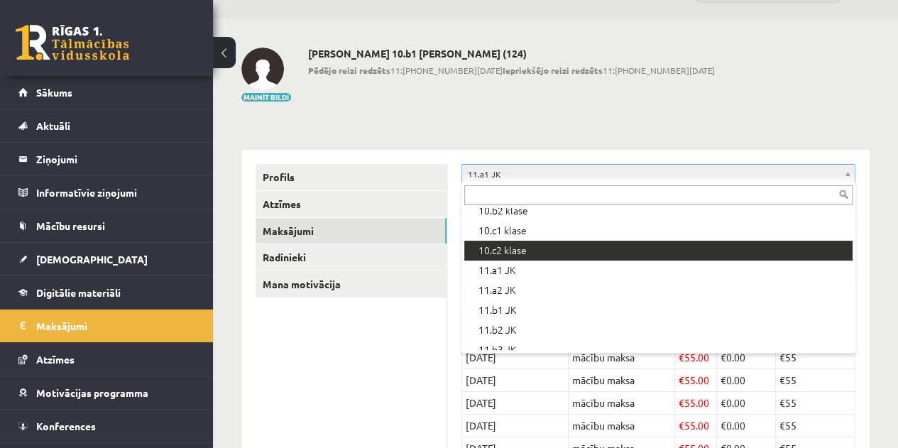
scroll to position [302, 0]
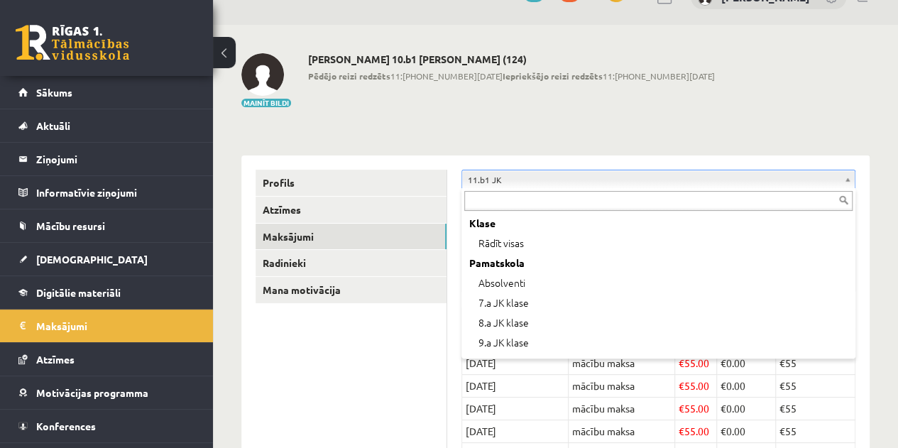
scroll to position [256, 0]
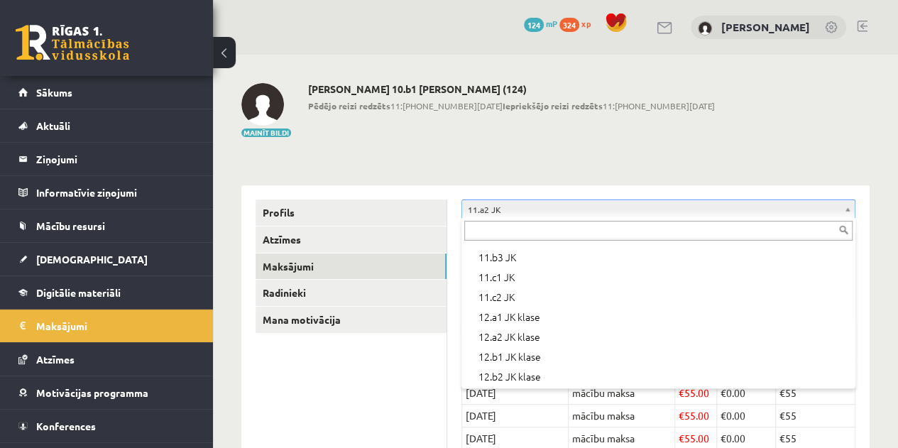
scroll to position [462, 0]
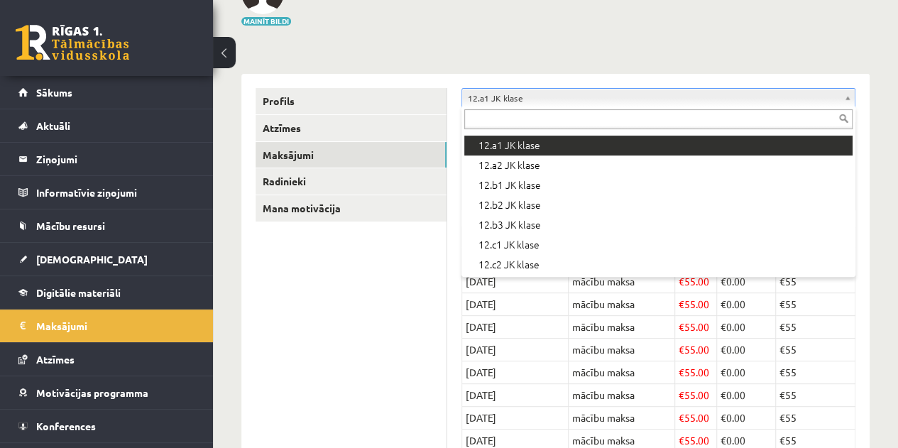
scroll to position [474, 0]
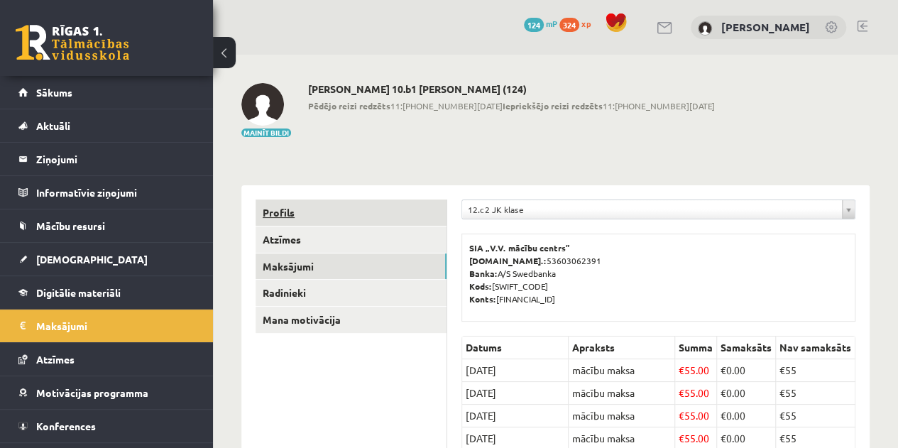
click at [283, 218] on link "Profils" at bounding box center [351, 213] width 191 height 26
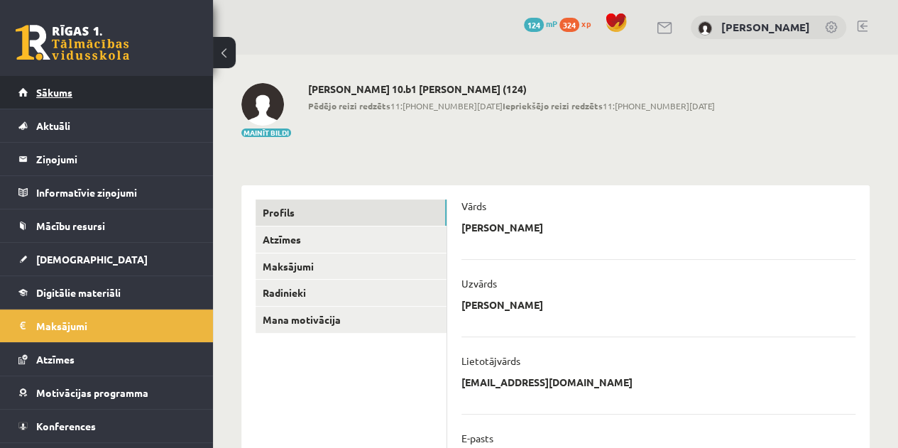
click at [94, 102] on link "Sākums" at bounding box center [106, 92] width 177 height 33
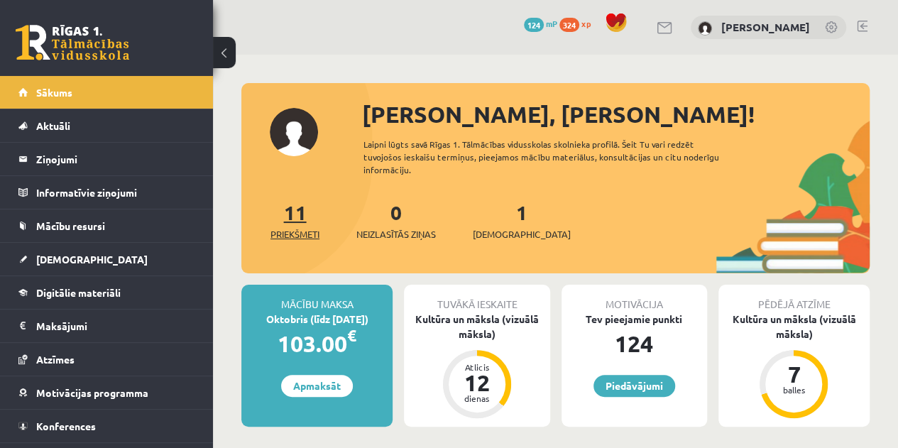
click at [301, 232] on span "Priekšmeti" at bounding box center [295, 234] width 49 height 14
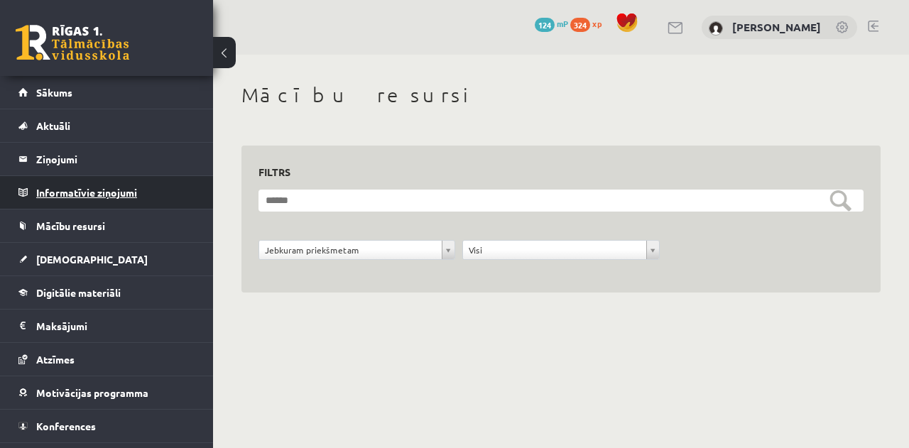
click at [138, 202] on legend "Informatīvie ziņojumi 0" at bounding box center [115, 192] width 159 height 33
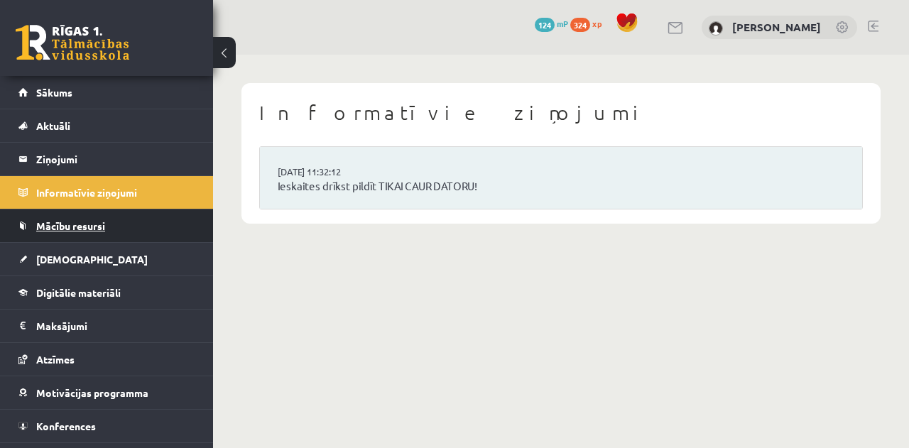
click at [111, 226] on link "Mācību resursi" at bounding box center [106, 226] width 177 height 33
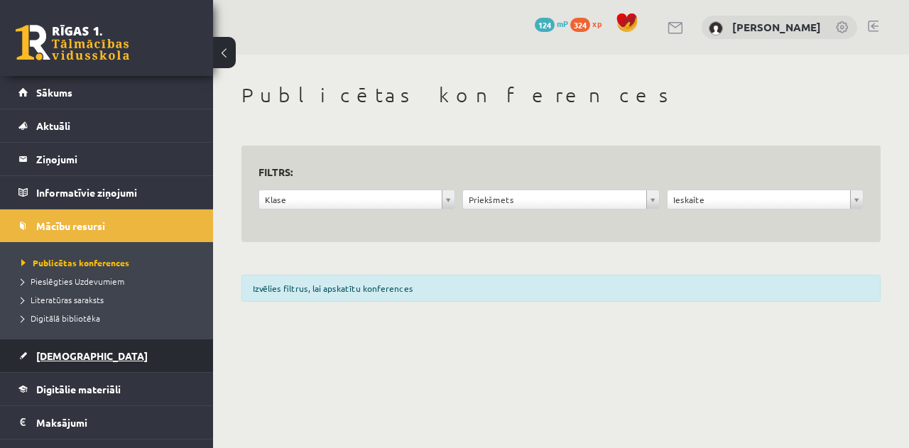
click at [79, 359] on link "[DEMOGRAPHIC_DATA]" at bounding box center [106, 355] width 177 height 33
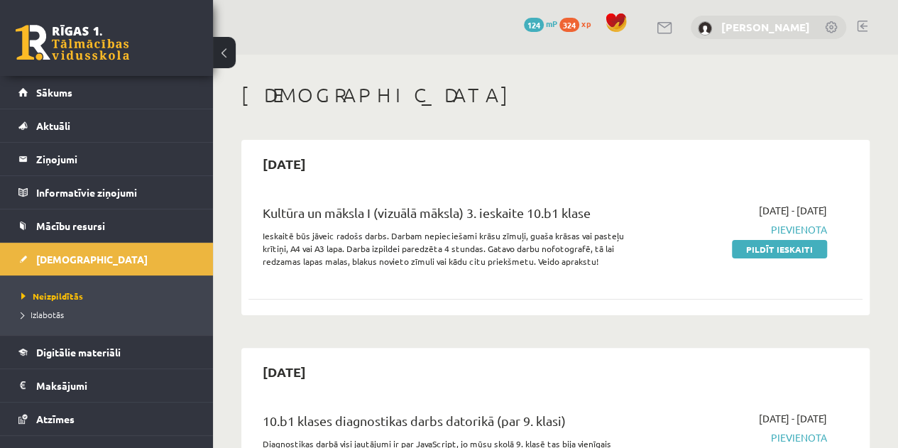
click at [781, 29] on link "[PERSON_NAME]" at bounding box center [766, 27] width 89 height 14
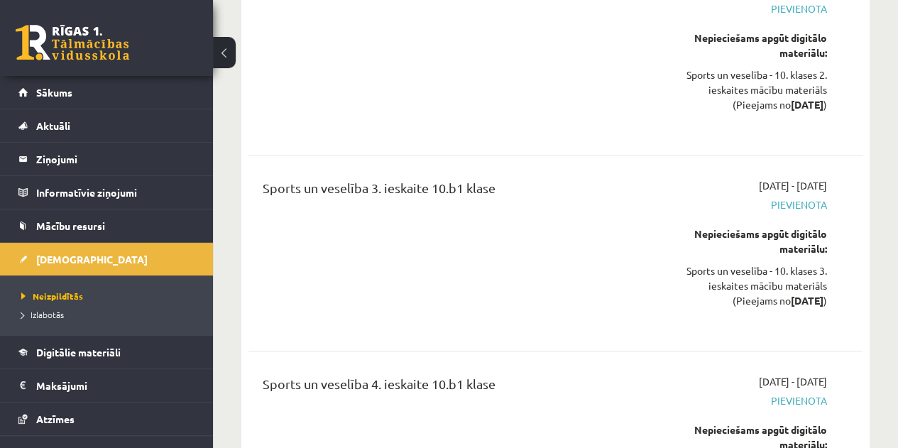
scroll to position [5814, 0]
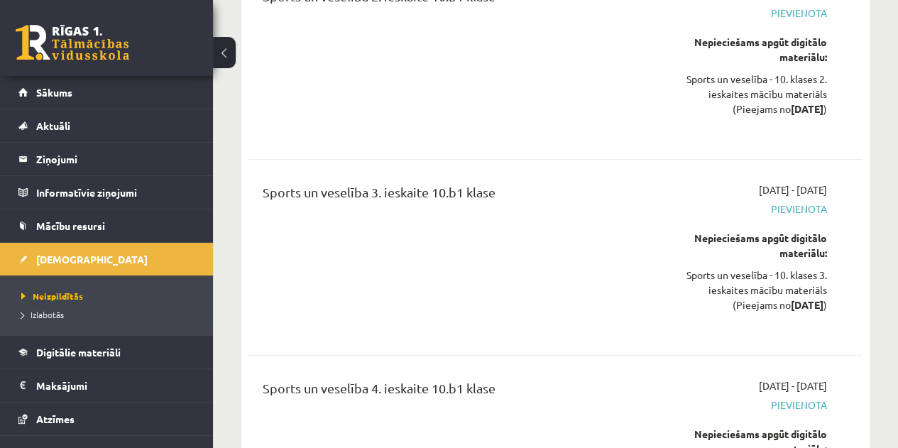
click at [612, 379] on div "Sports un veselība 4. ieskaite 10.b1 klase" at bounding box center [447, 454] width 391 height 150
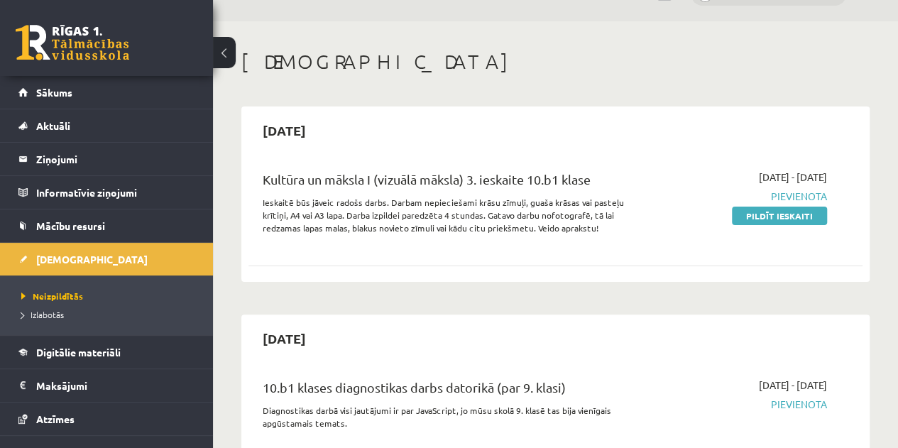
scroll to position [0, 0]
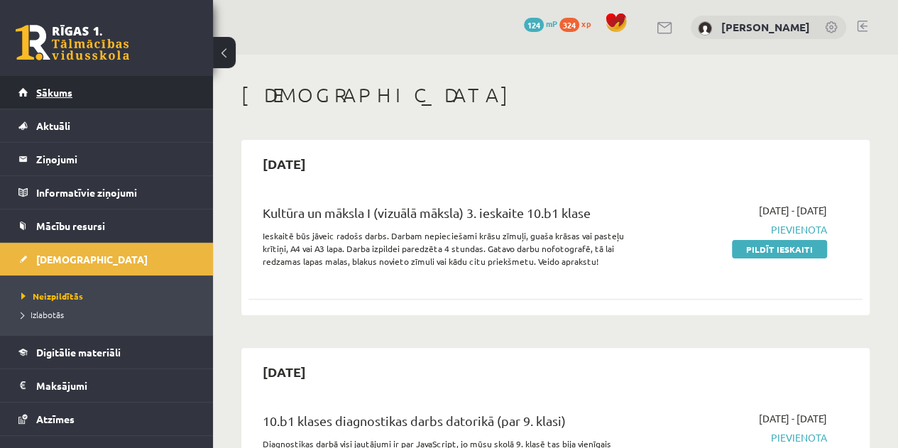
click at [76, 97] on link "Sākums" at bounding box center [106, 92] width 177 height 33
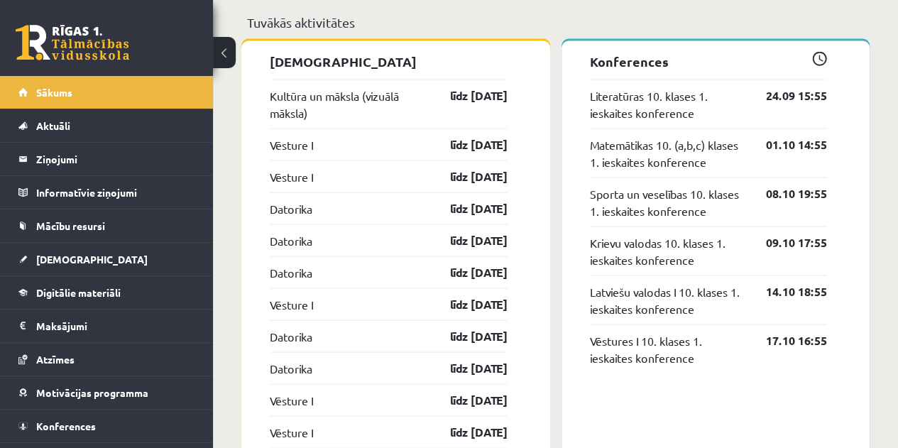
scroll to position [1290, 0]
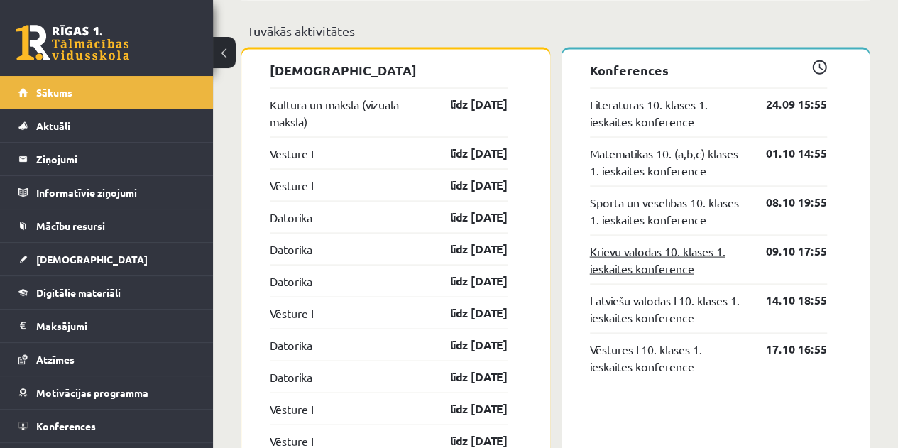
click at [667, 253] on link "Krievu valodas 10. klases 1. ieskaites konference" at bounding box center [668, 259] width 156 height 34
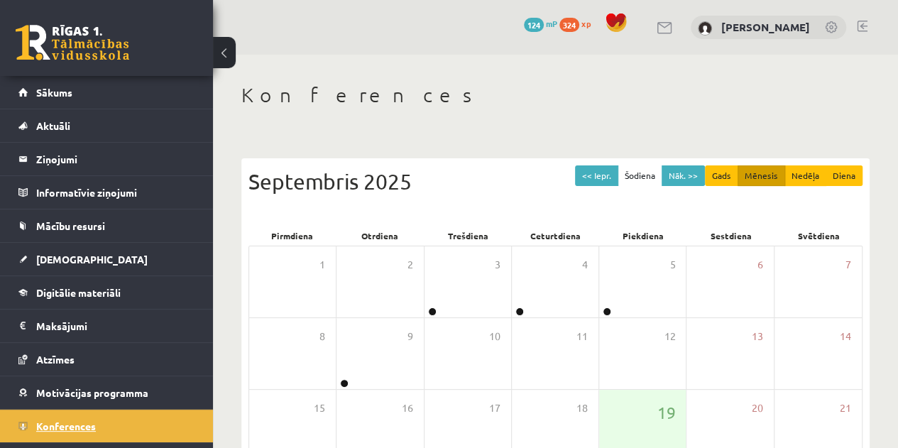
click at [80, 424] on span "Konferences" at bounding box center [66, 426] width 60 height 13
click at [77, 359] on link "Atzīmes" at bounding box center [106, 359] width 177 height 33
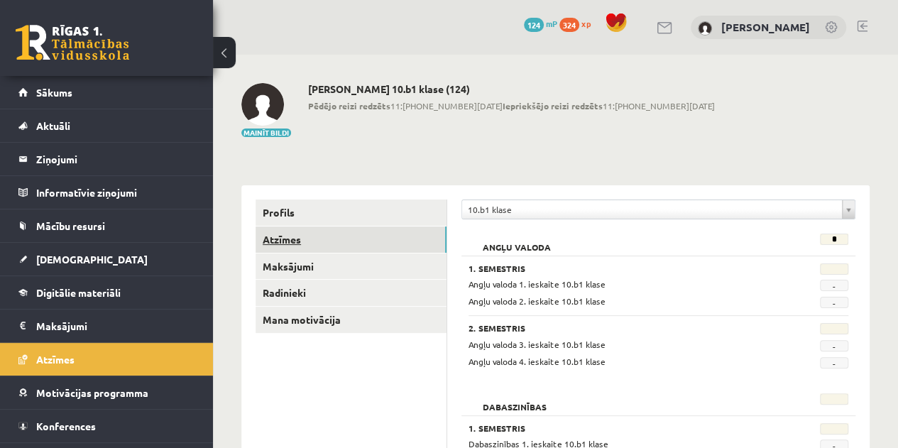
click at [303, 235] on link "Atzīmes" at bounding box center [351, 240] width 191 height 26
click at [78, 33] on link at bounding box center [73, 43] width 114 height 36
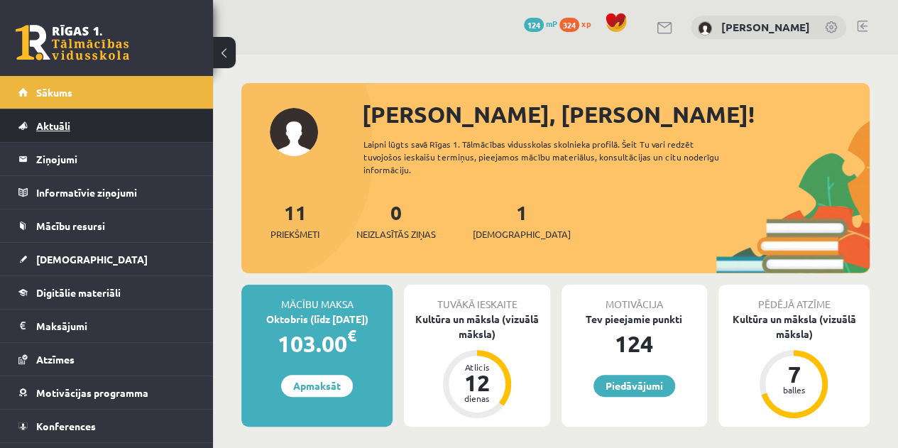
click at [65, 126] on span "Aktuāli" at bounding box center [53, 125] width 34 height 13
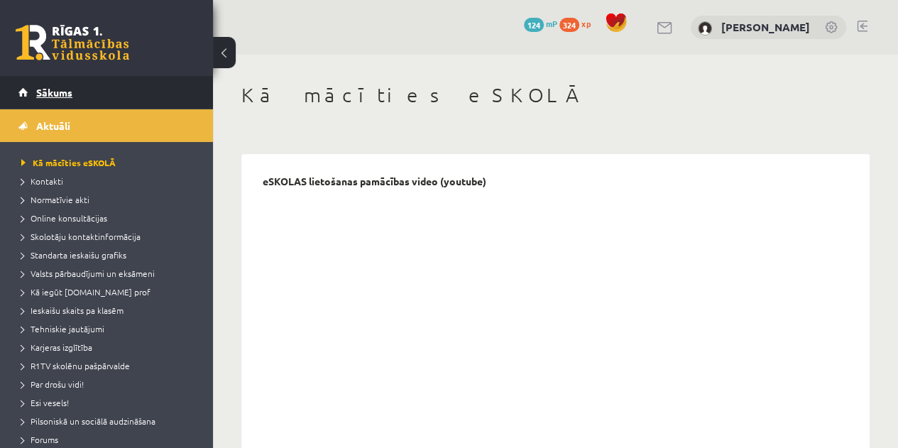
click at [52, 94] on span "Sākums" at bounding box center [54, 92] width 36 height 13
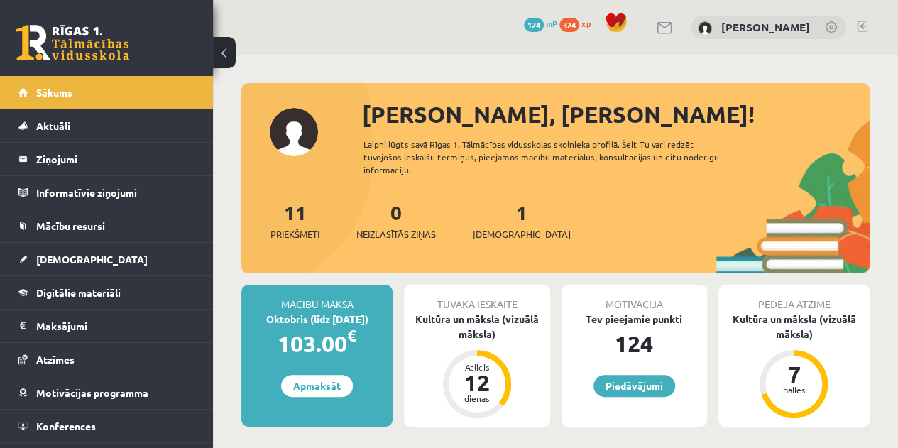
click at [86, 261] on link "[DEMOGRAPHIC_DATA]" at bounding box center [106, 259] width 177 height 33
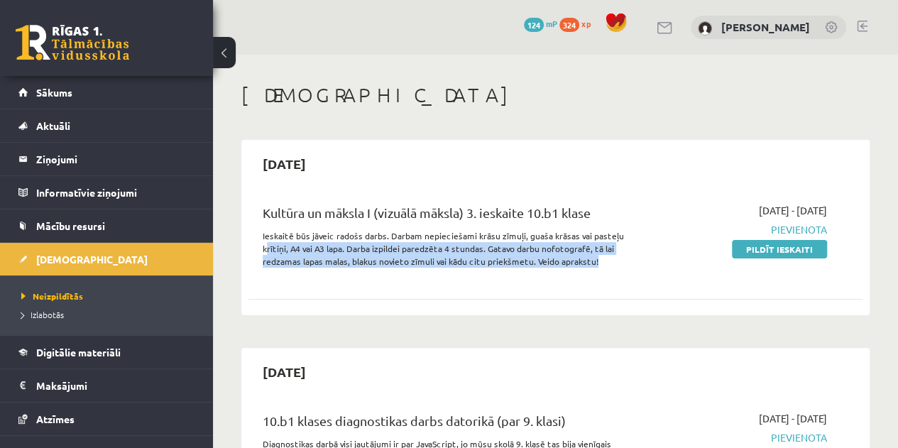
drag, startPoint x: 600, startPoint y: 258, endPoint x: 266, endPoint y: 251, distance: 333.9
click at [266, 251] on p "Ieskaitē būs jāveic radošs darbs. Darbam nepieciešami krāsu zīmuļi, guaša krāsa…" at bounding box center [447, 248] width 369 height 38
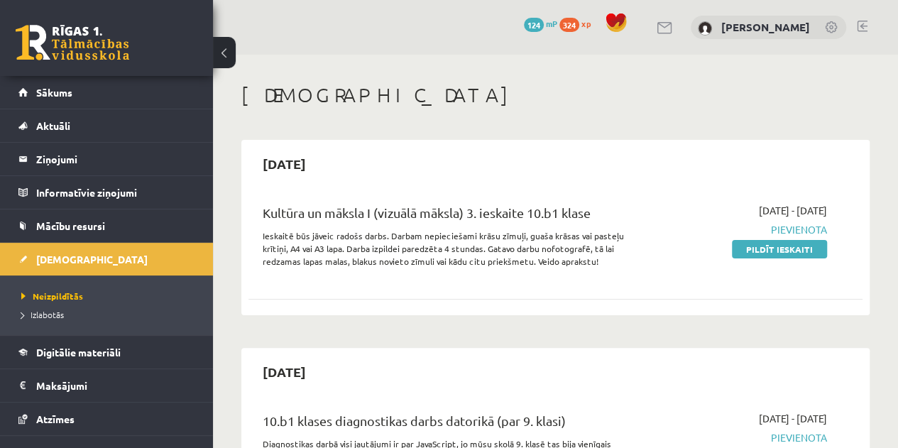
click at [261, 234] on div "Kultūra un māksla I (vizuālā māksla) 3. ieskaite 10.b1 klase Ieskaitē būs jāvei…" at bounding box center [447, 239] width 391 height 73
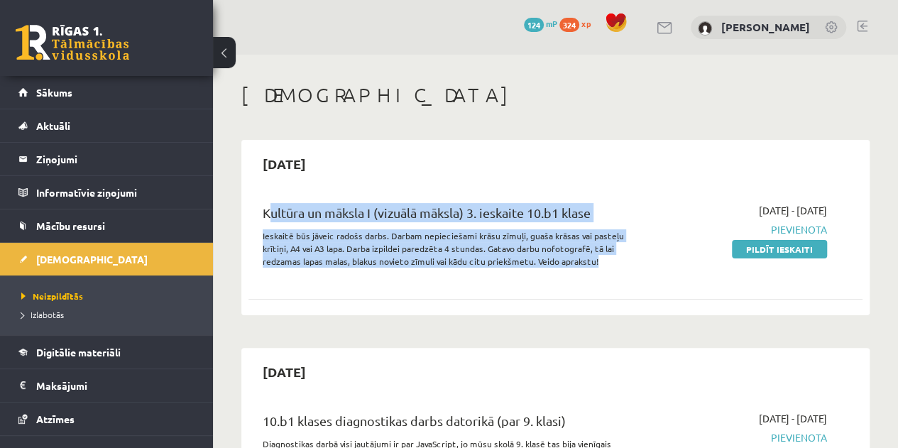
drag, startPoint x: 263, startPoint y: 211, endPoint x: 618, endPoint y: 267, distance: 358.8
click at [618, 267] on div "Kultūra un māksla I (vizuālā māksla) 3. ieskaite 10.b1 klase Ieskaitē būs jāvei…" at bounding box center [447, 239] width 391 height 73
copy div "Kultūra un māksla I (vizuālā māksla) 3. ieskaite 10.b1 klase Ieskaitē būs jāvei…"
